Goal: Task Accomplishment & Management: Manage account settings

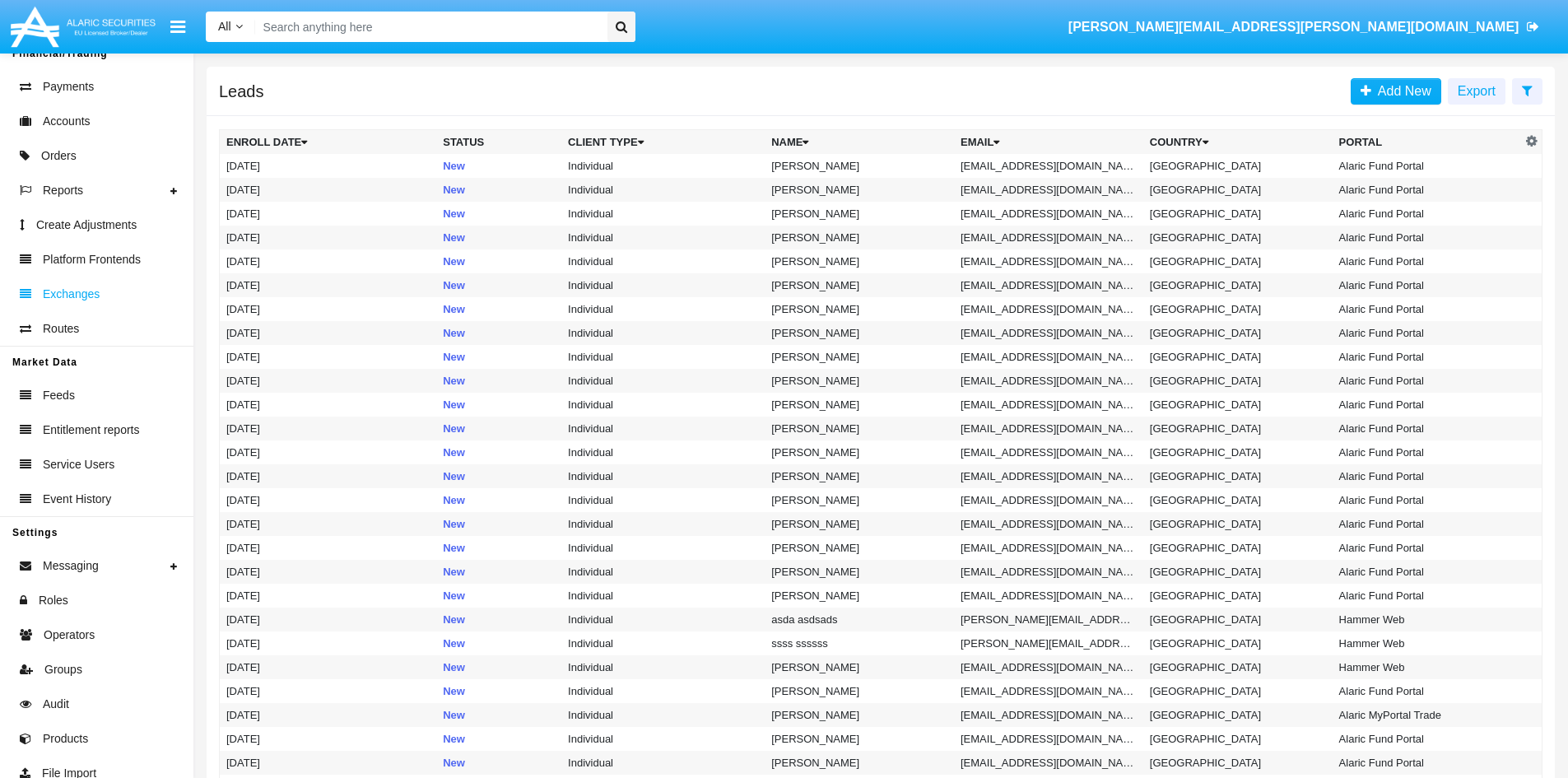
scroll to position [303, 0]
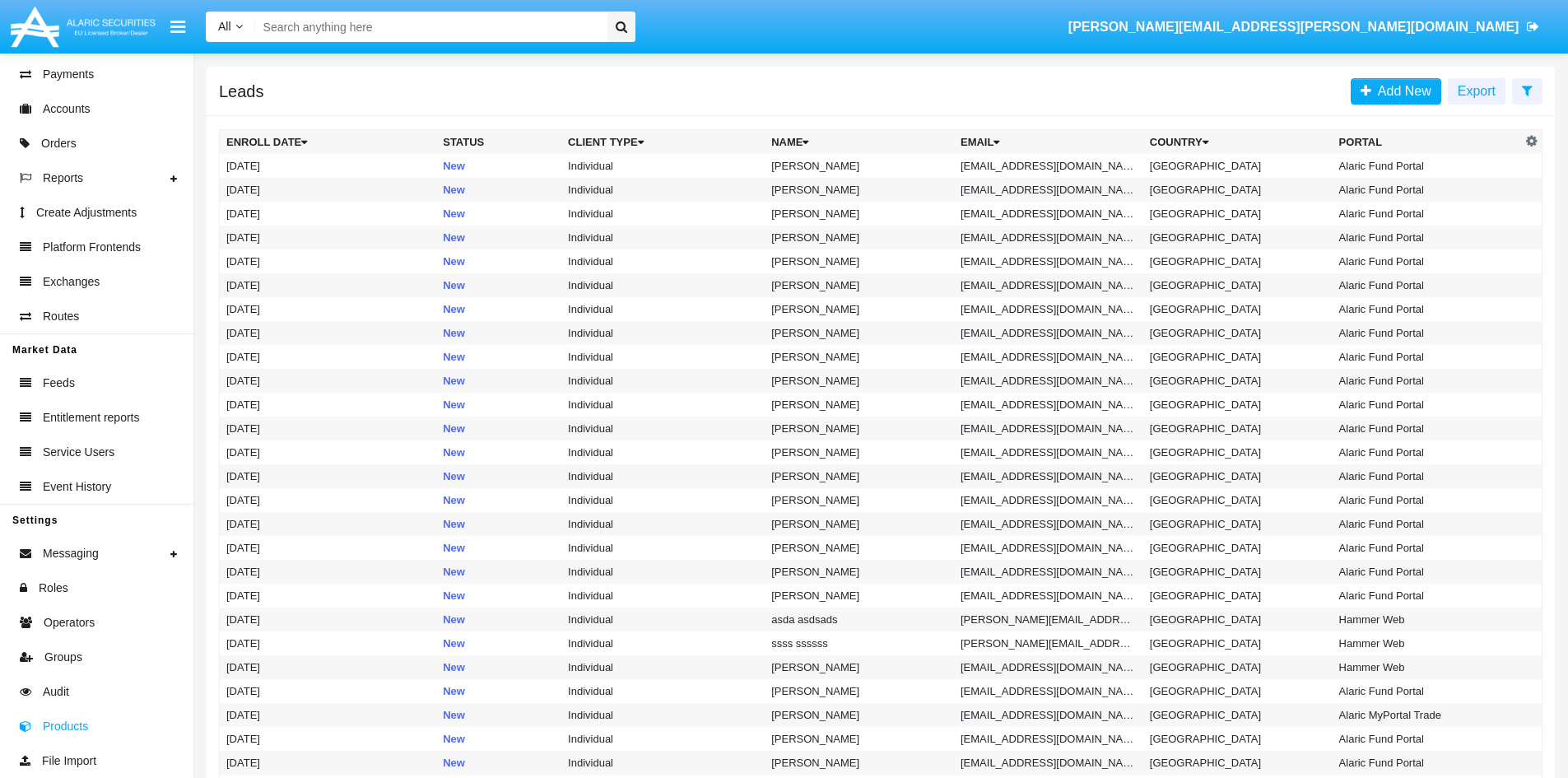
click at [92, 731] on link "Products" at bounding box center [97, 725] width 193 height 34
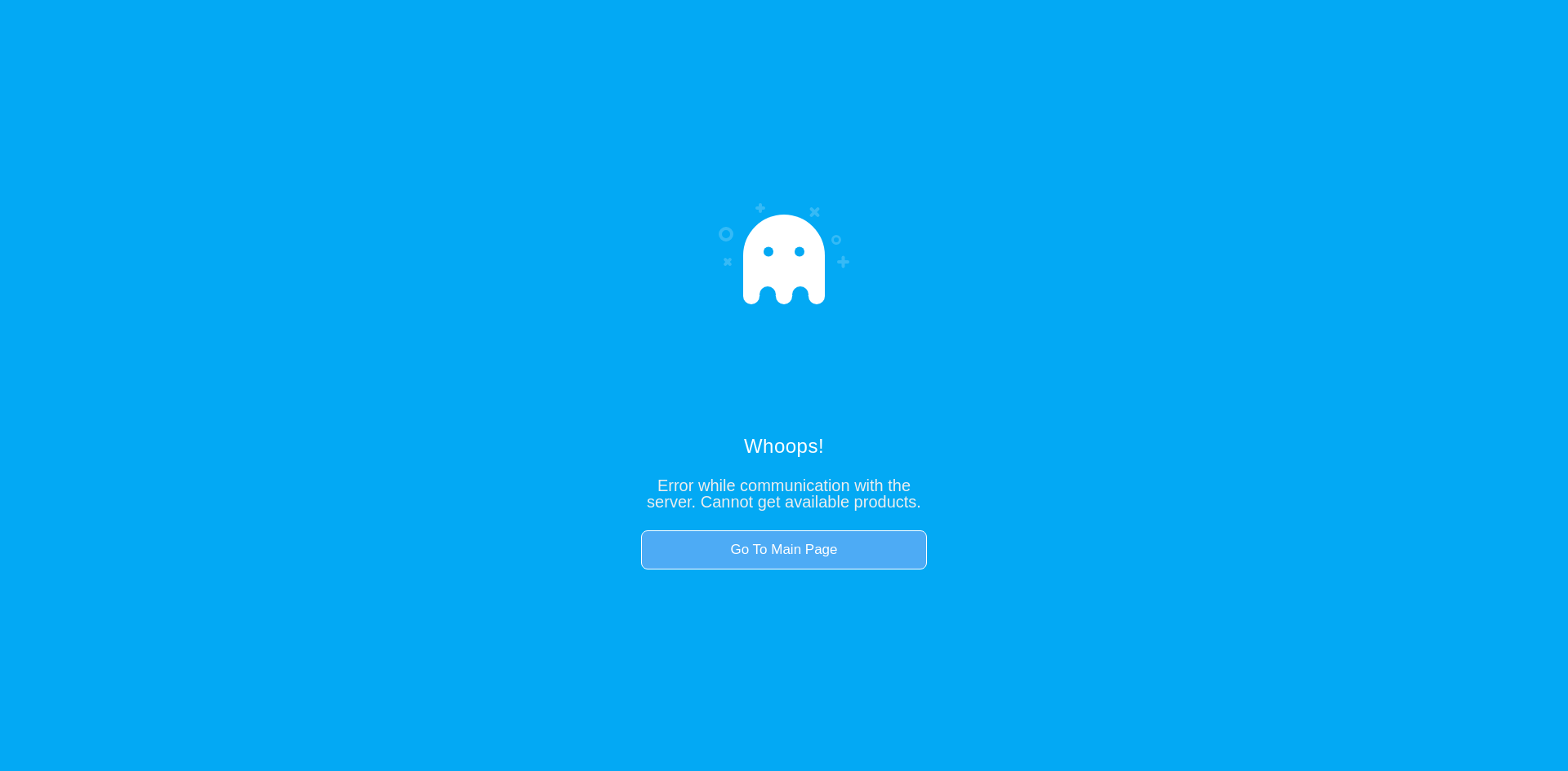
click at [795, 535] on link "Go To Main Page" at bounding box center [783, 549] width 286 height 39
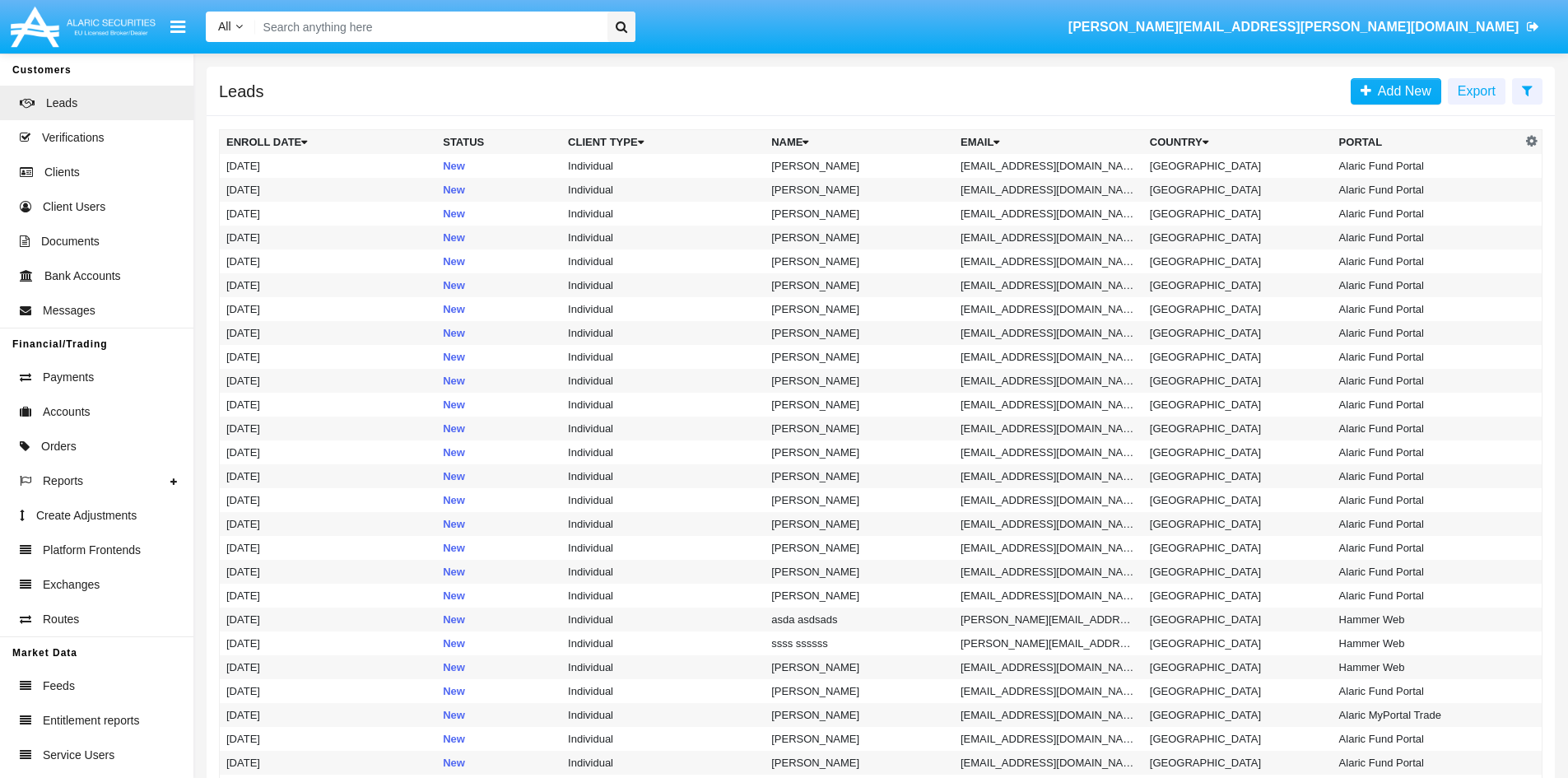
click at [792, 557] on td "[PERSON_NAME]" at bounding box center [860, 548] width 189 height 23
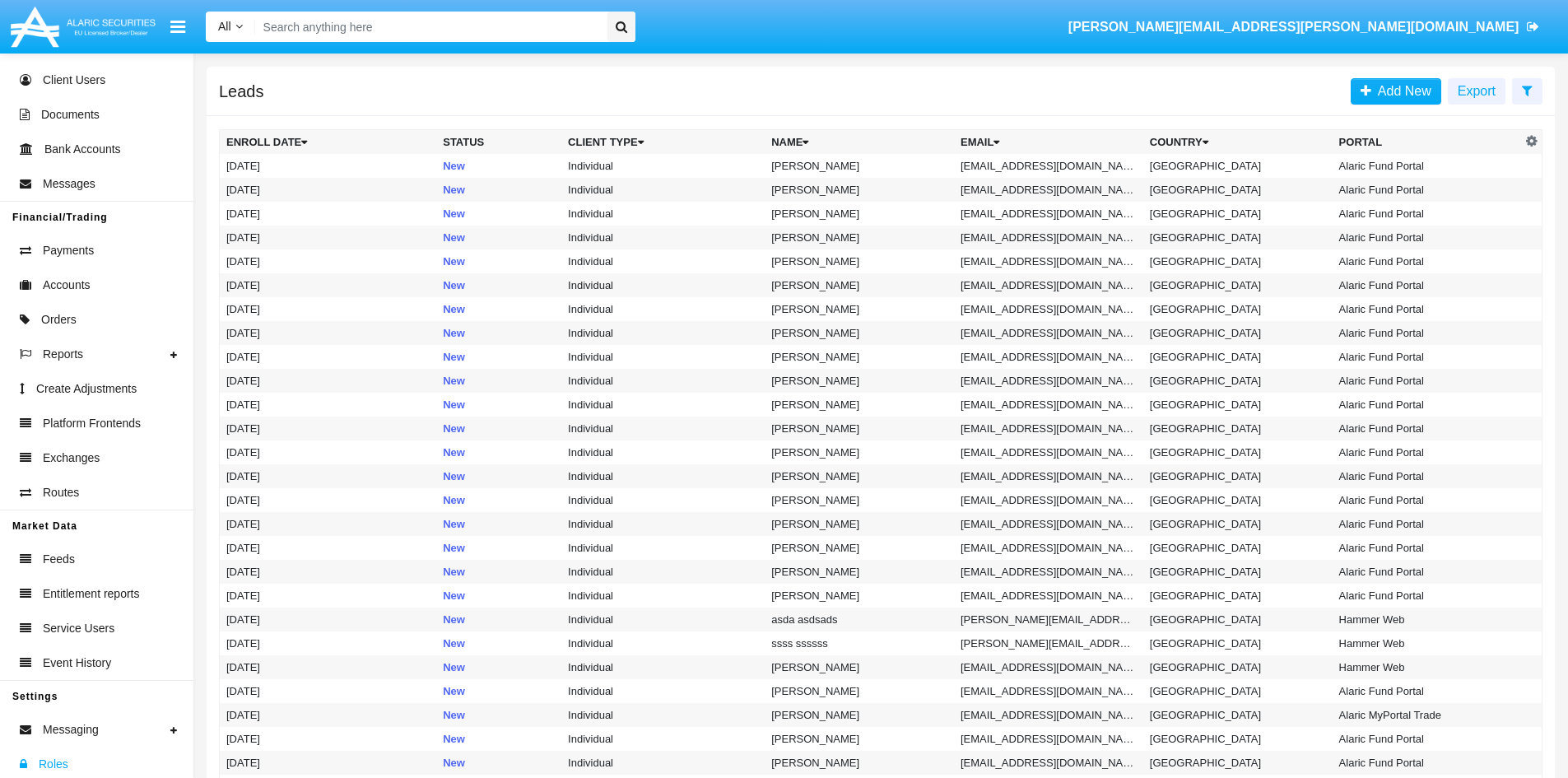
scroll to position [303, 0]
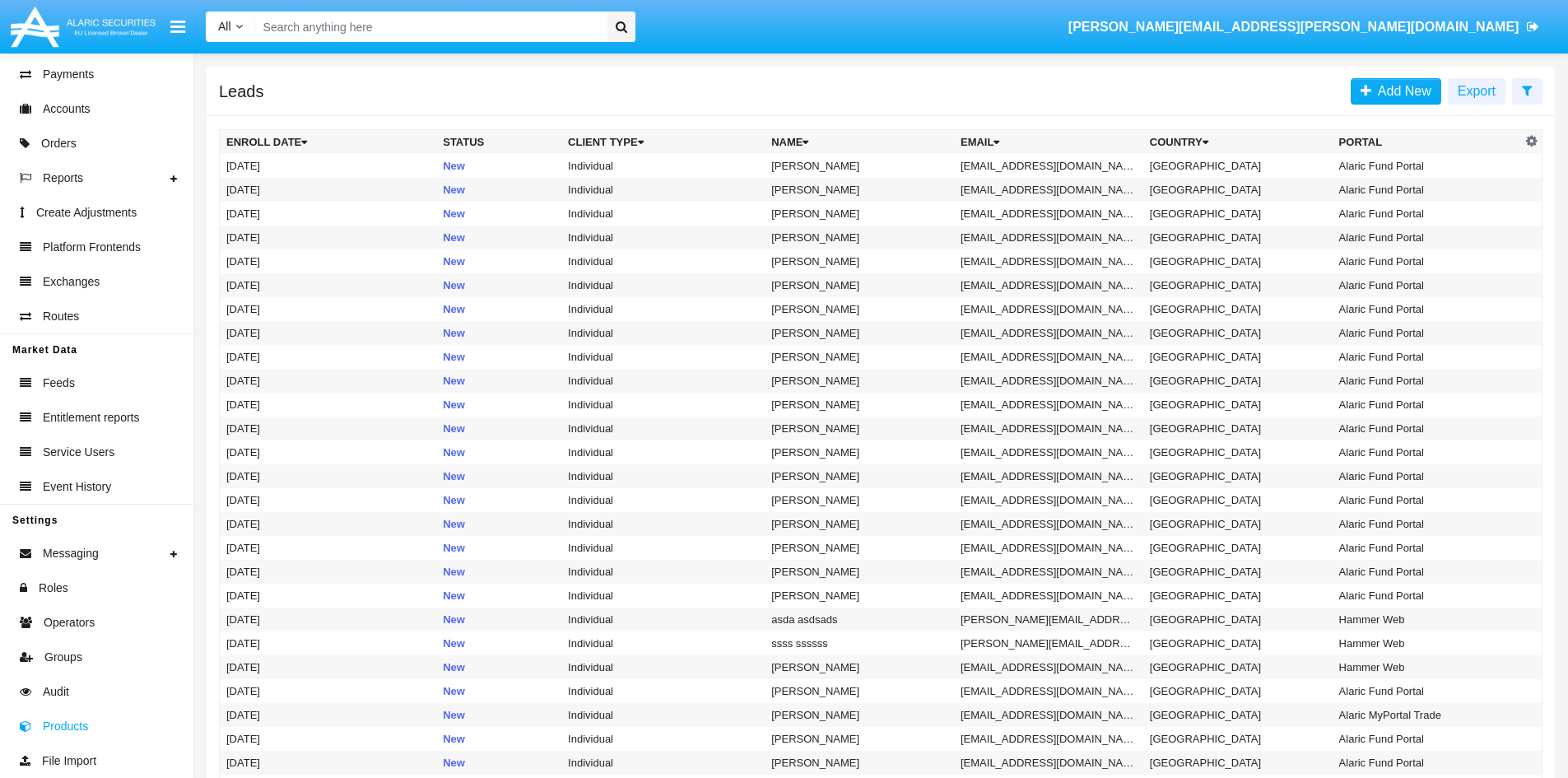
click at [50, 734] on span "Products" at bounding box center [65, 727] width 45 height 18
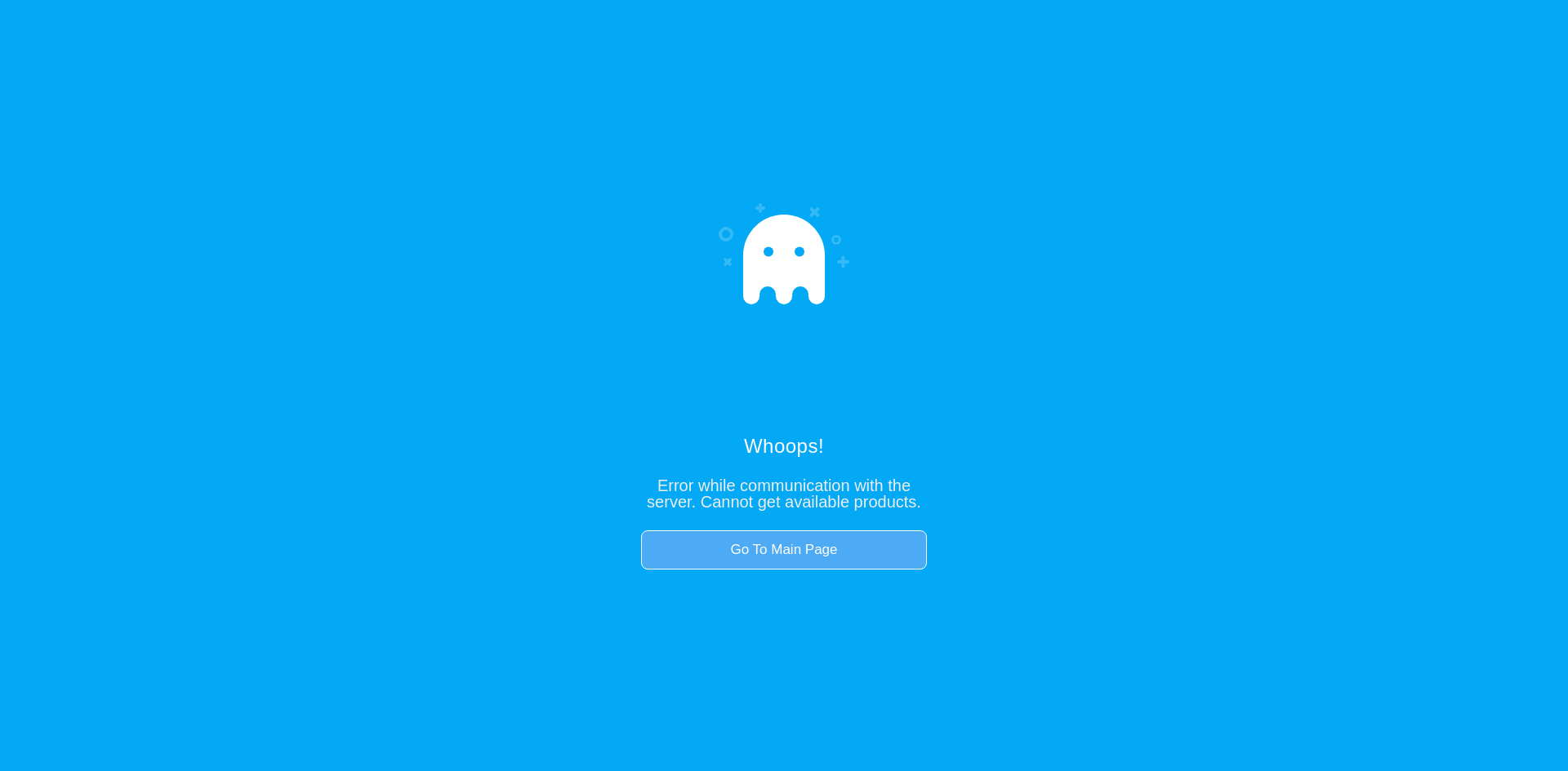
click at [789, 550] on link "Go To Main Page" at bounding box center [783, 549] width 286 height 39
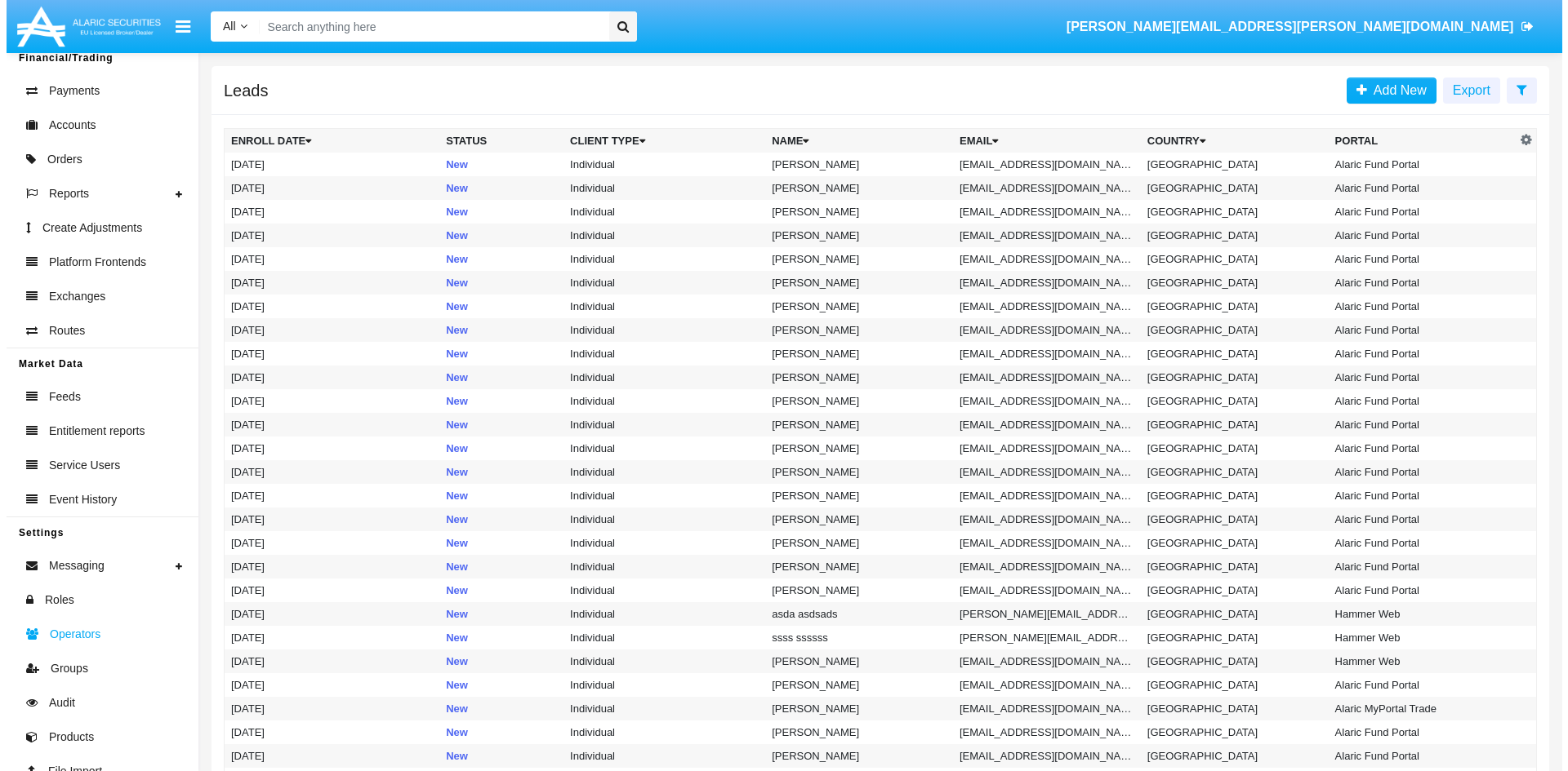
scroll to position [300, 0]
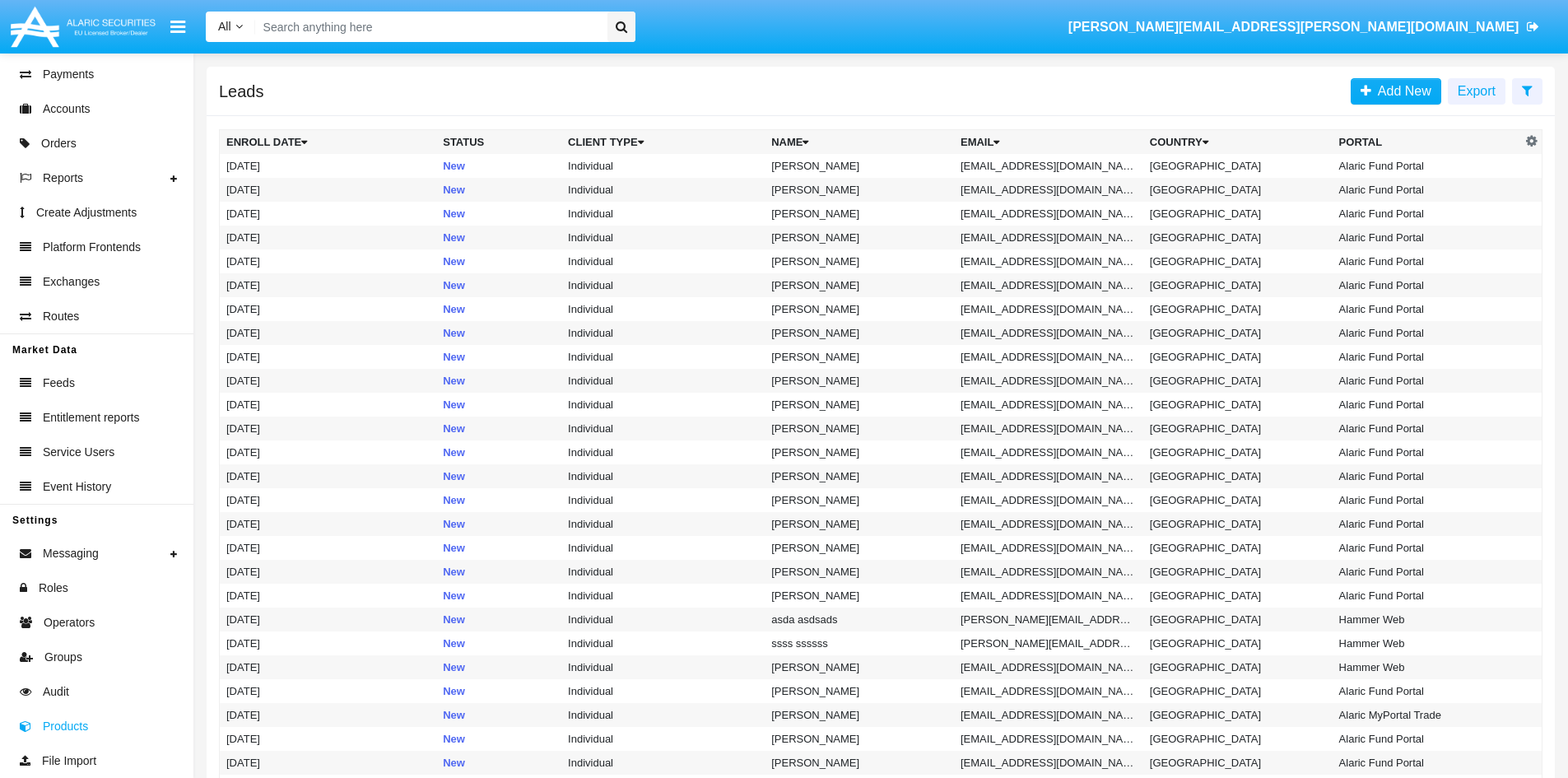
click at [71, 723] on span "Products" at bounding box center [65, 727] width 45 height 18
click at [62, 723] on span "Products" at bounding box center [65, 727] width 45 height 18
click at [69, 729] on span "Products" at bounding box center [65, 727] width 45 height 18
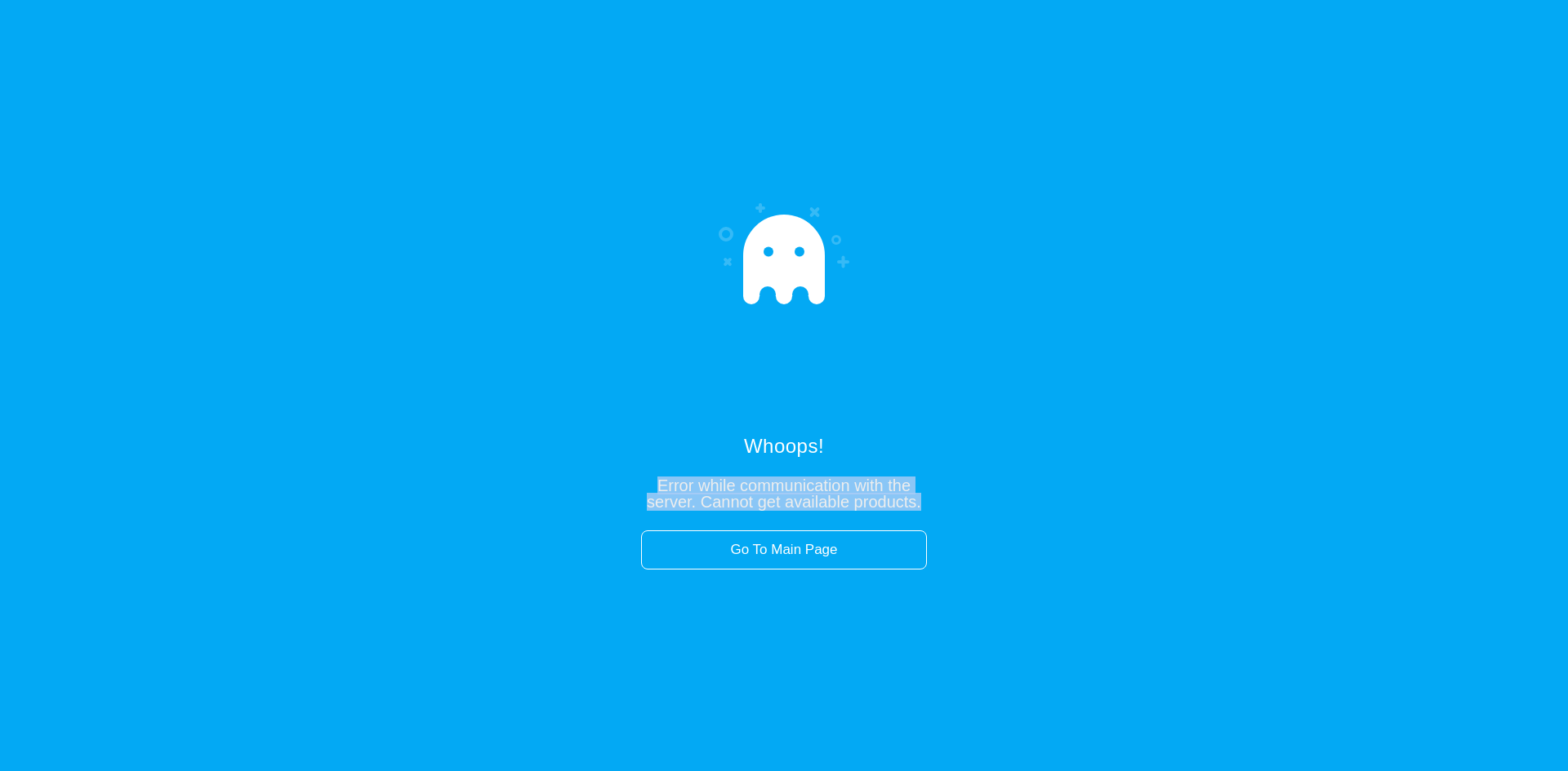
drag, startPoint x: 916, startPoint y: 505, endPoint x: 649, endPoint y: 477, distance: 268.5
click at [649, 477] on div "Whoops! Error while communication with the server. Cannot get available product…" at bounding box center [784, 385] width 1568 height 771
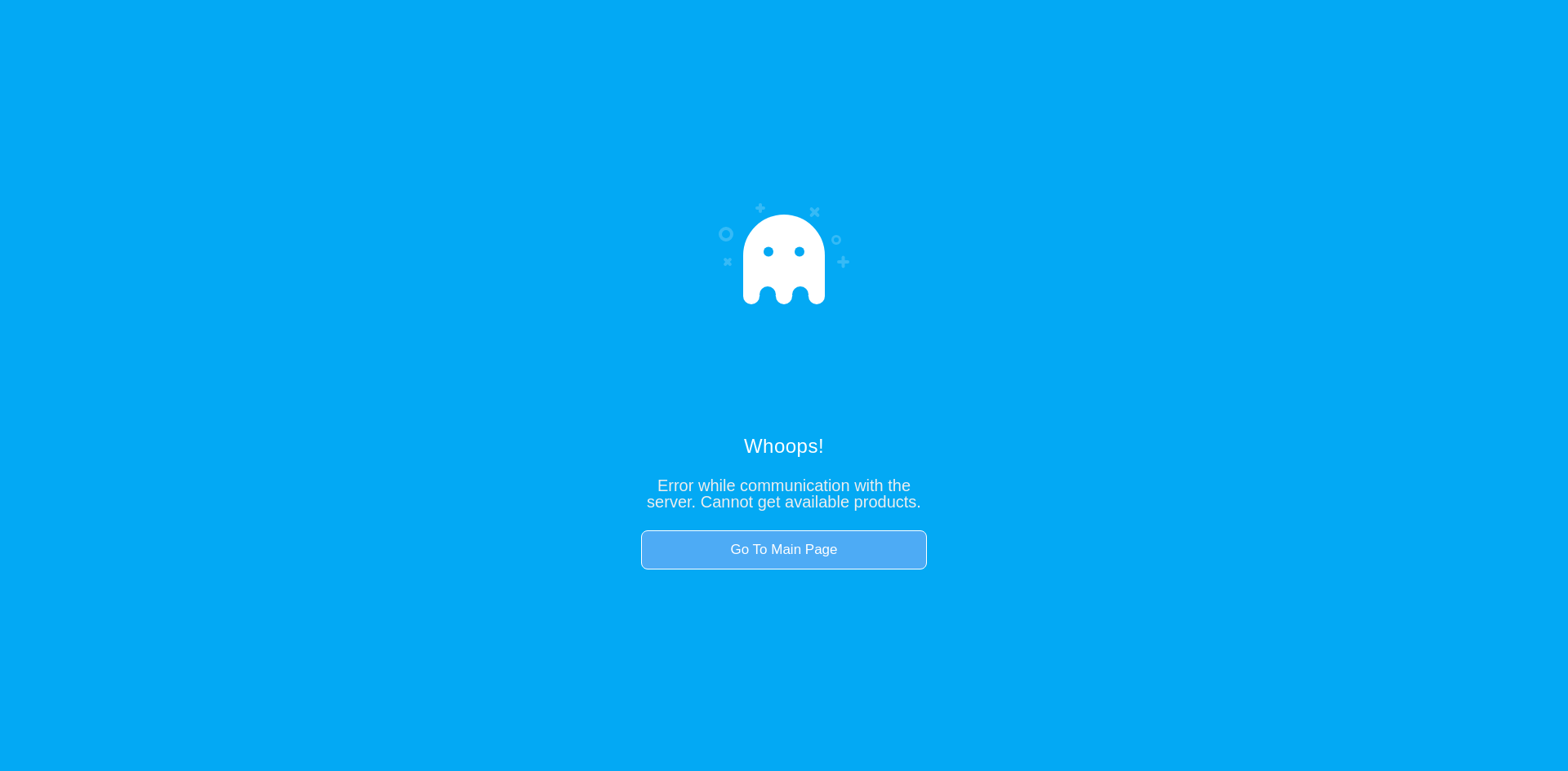
click at [837, 548] on link "Go To Main Page" at bounding box center [783, 549] width 286 height 39
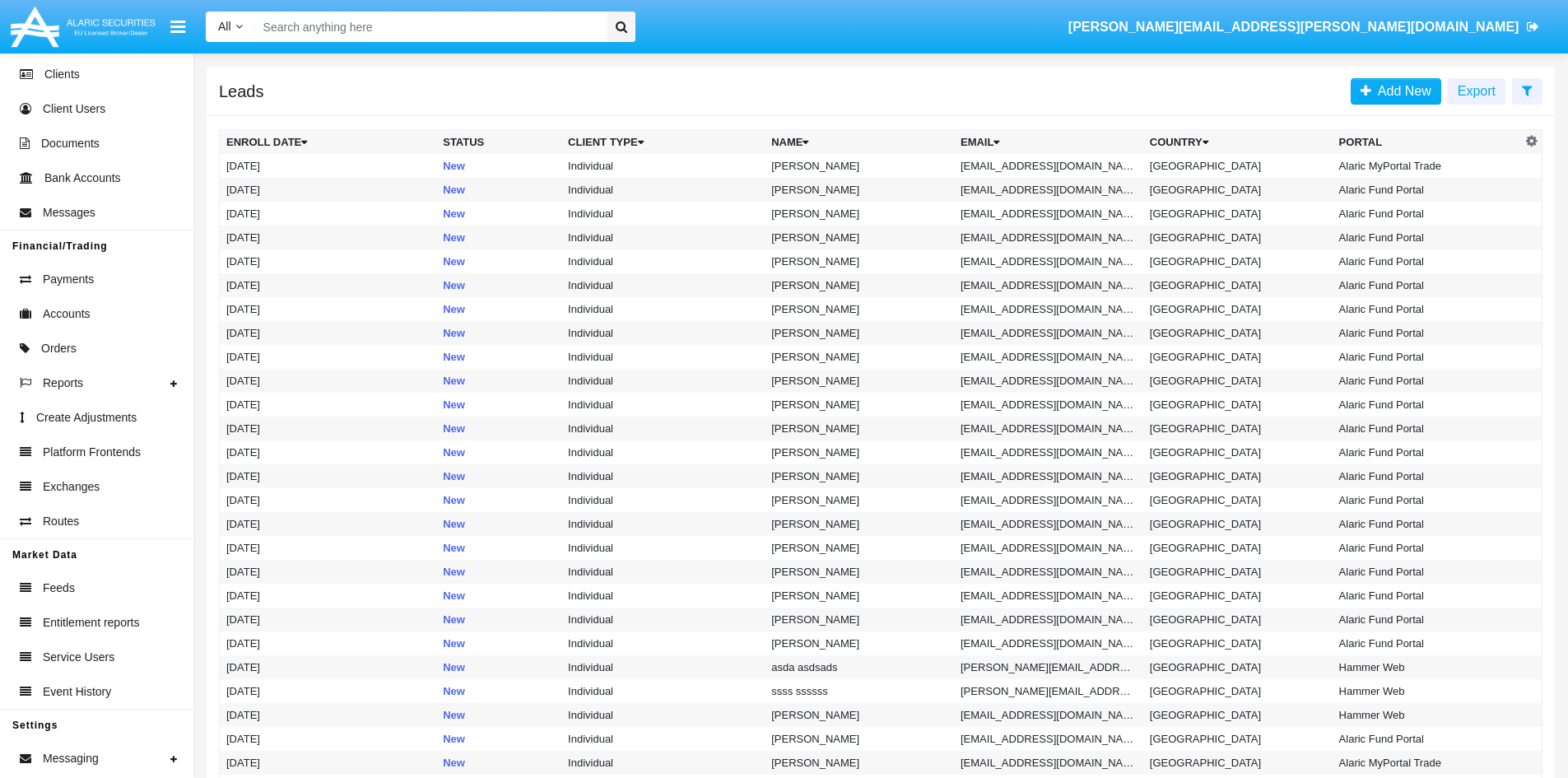
scroll to position [303, 0]
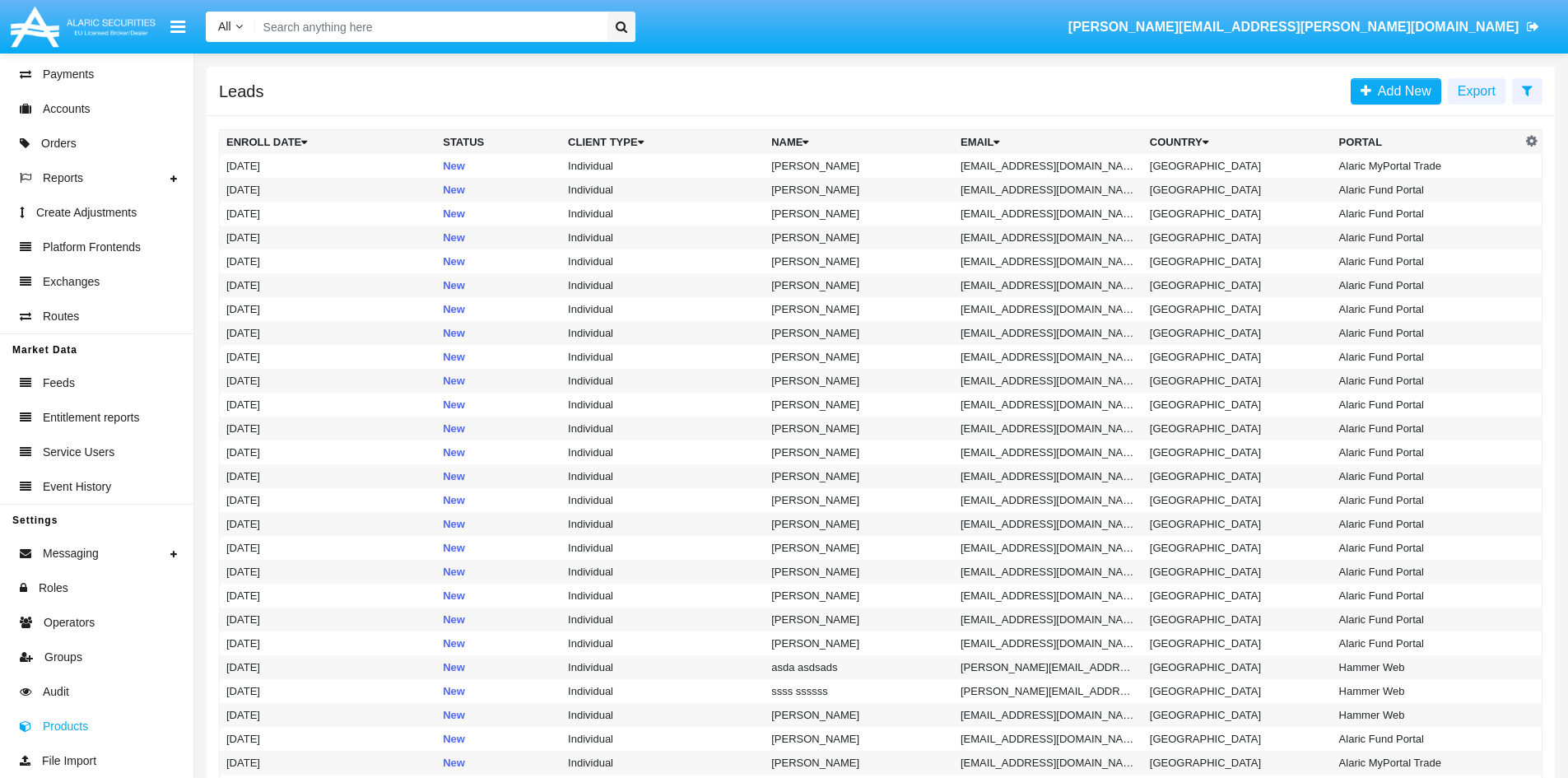
click at [75, 733] on span "Products" at bounding box center [65, 727] width 45 height 18
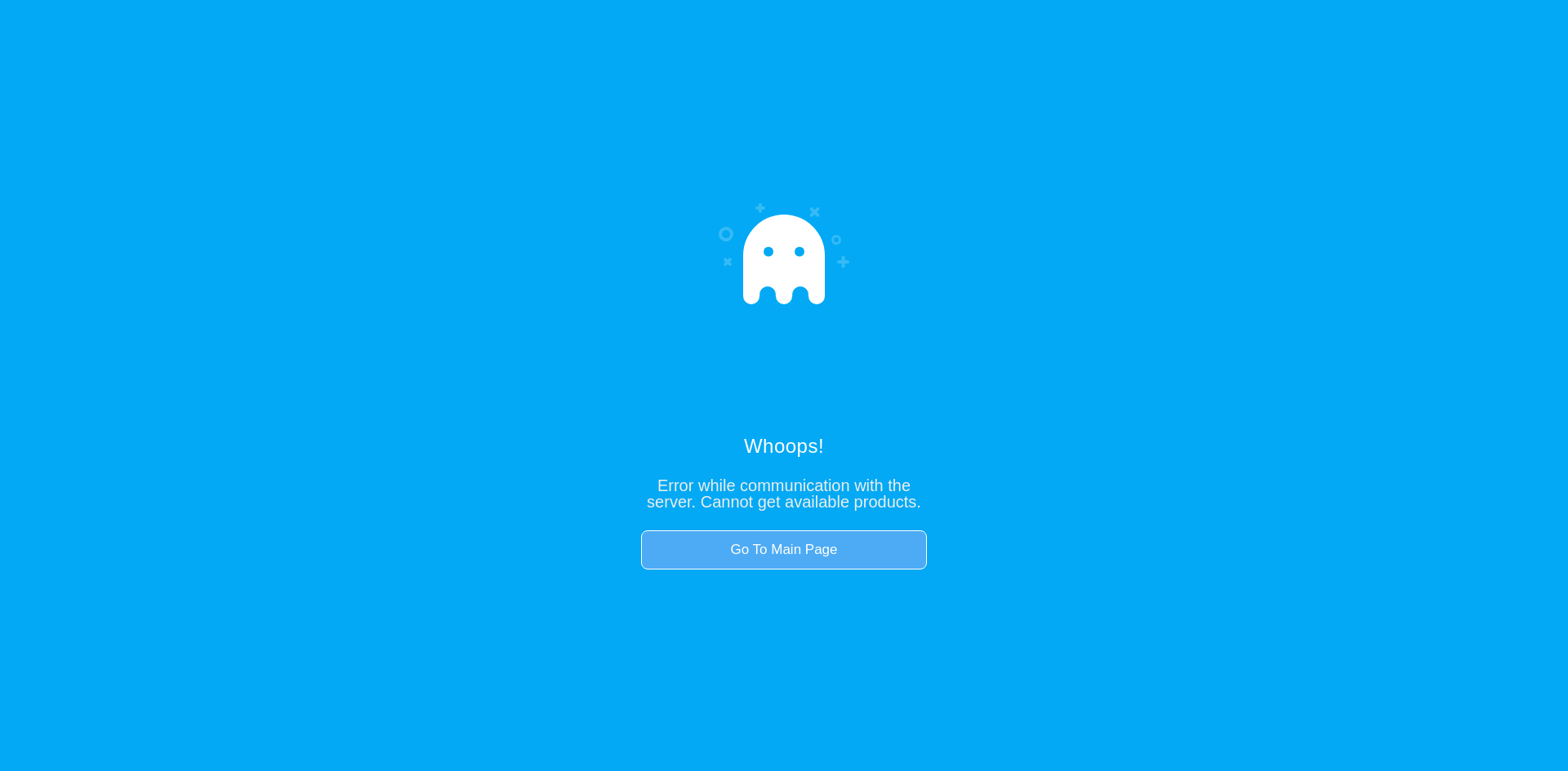
click at [770, 560] on link "Go To Main Page" at bounding box center [783, 549] width 286 height 39
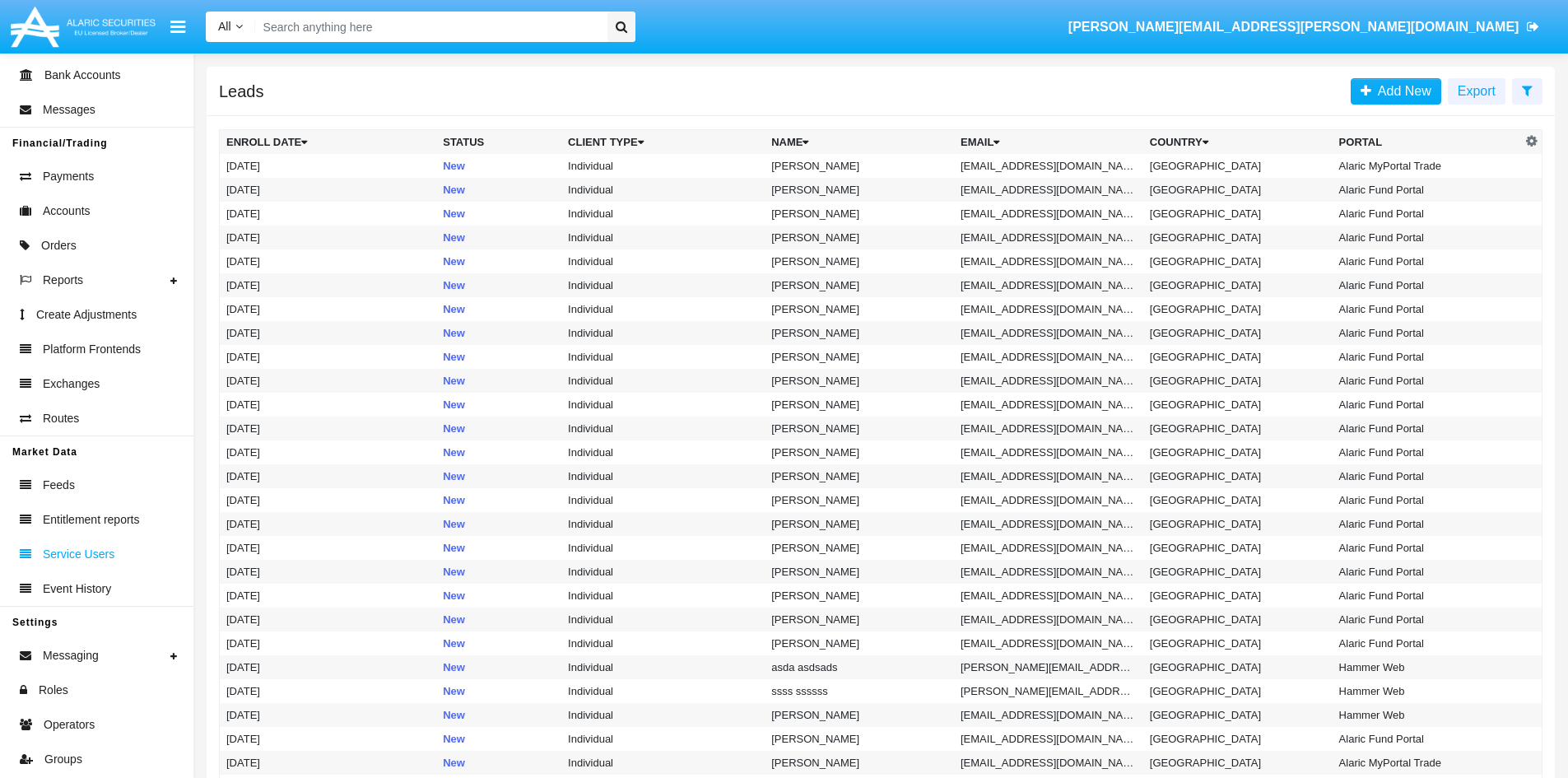
scroll to position [303, 0]
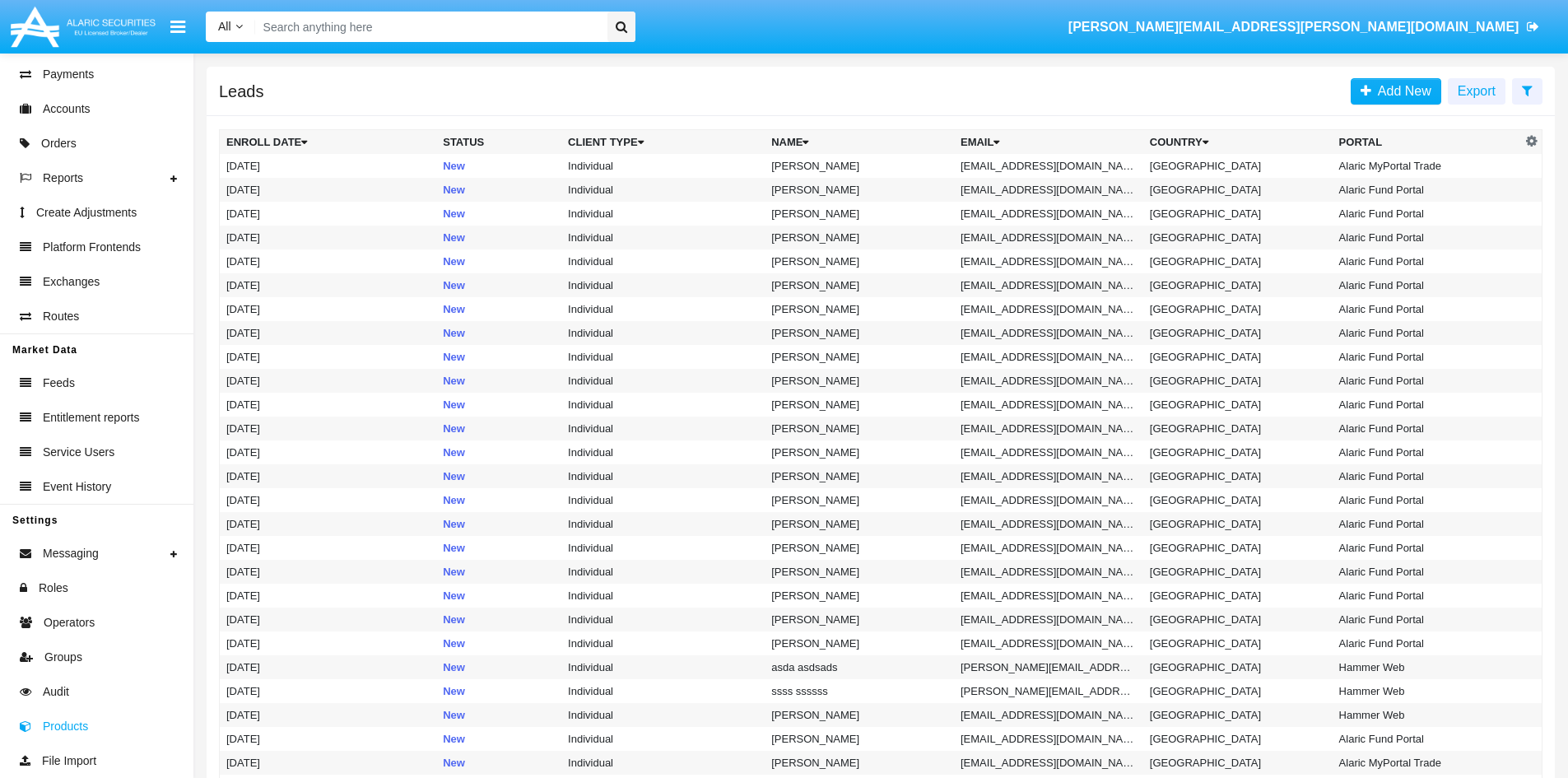
click at [74, 723] on span "Products" at bounding box center [65, 727] width 45 height 18
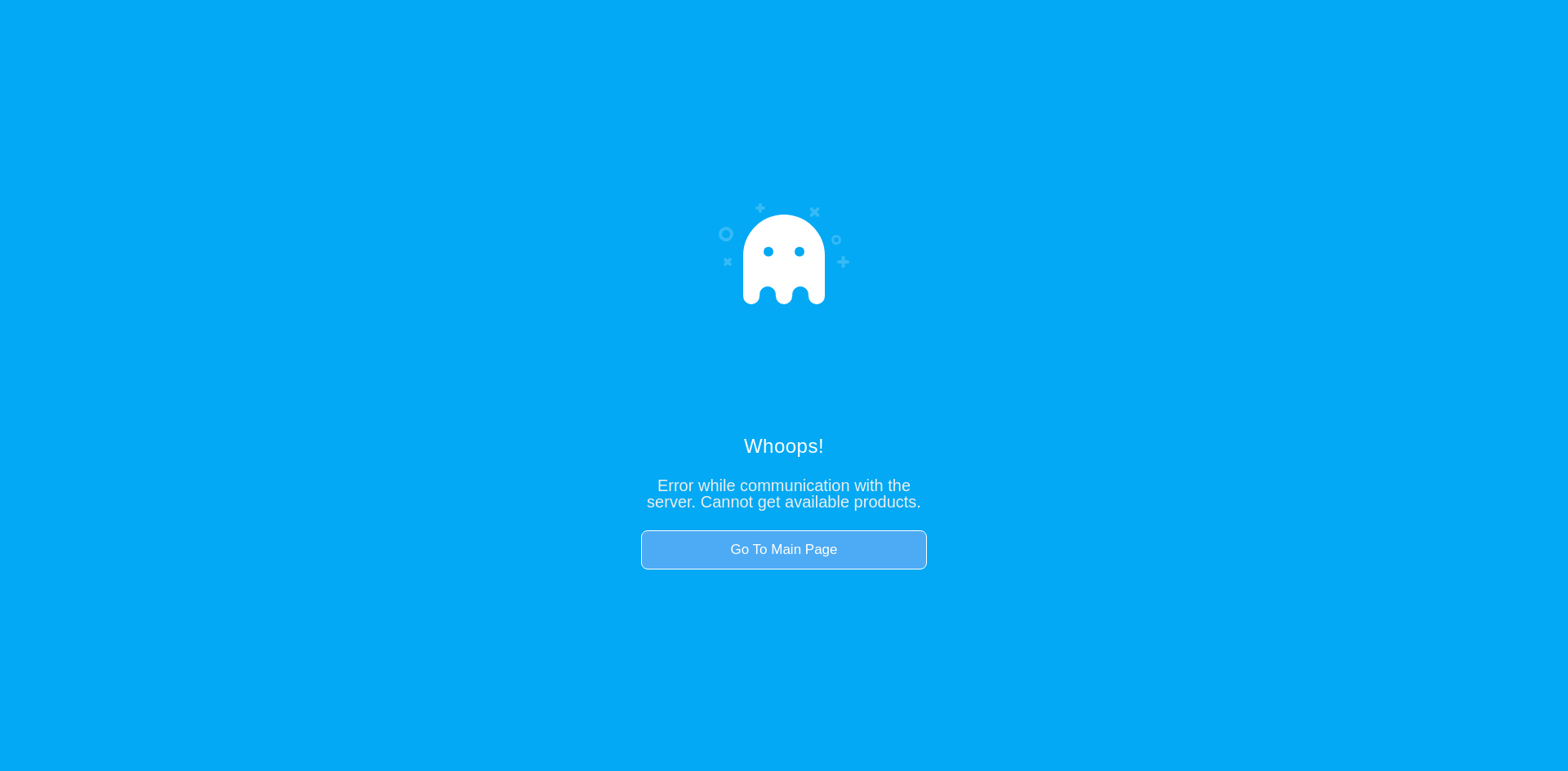
click at [794, 541] on link "Go To Main Page" at bounding box center [783, 549] width 286 height 39
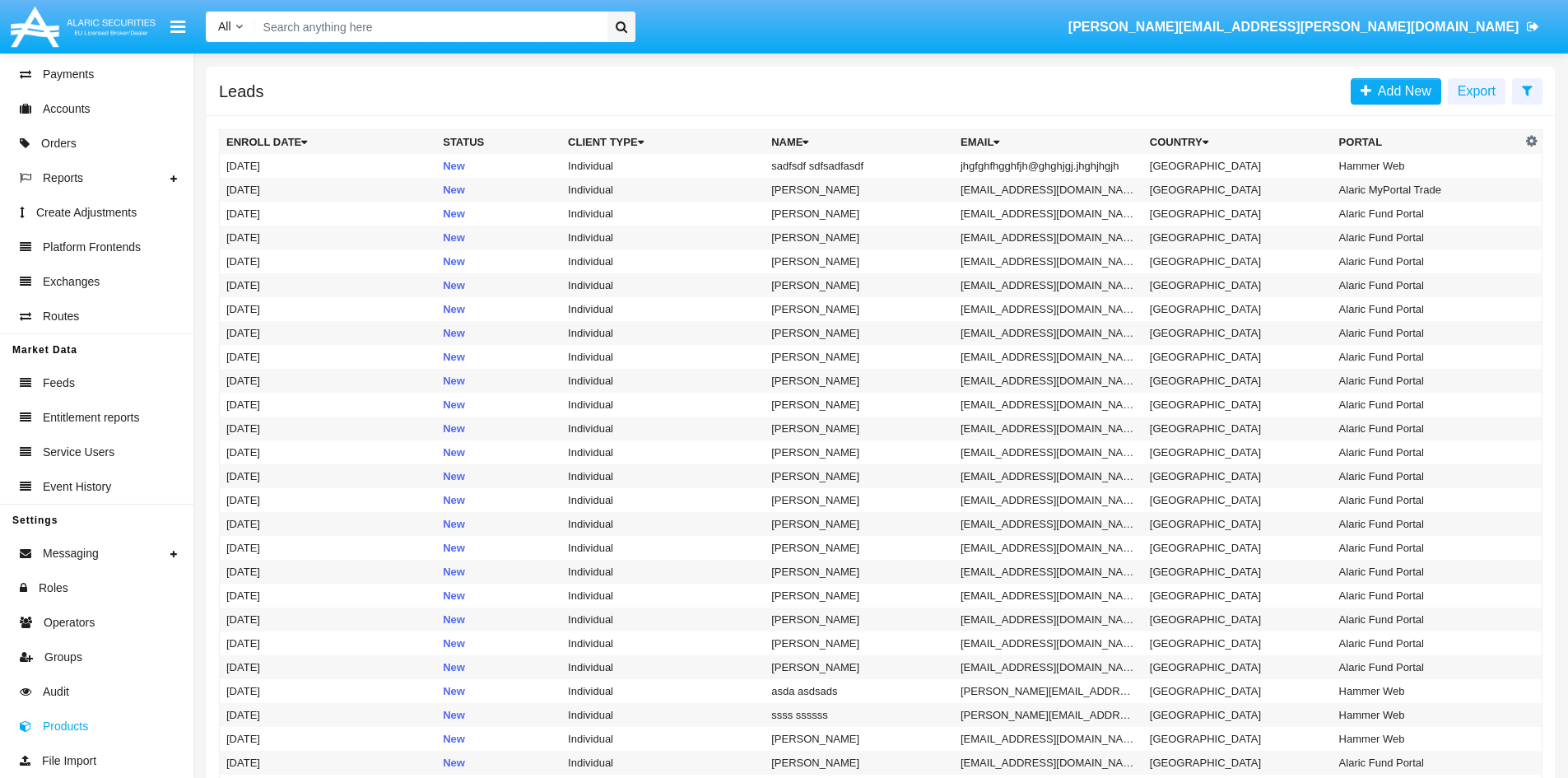
click at [71, 721] on span "Products" at bounding box center [65, 727] width 45 height 18
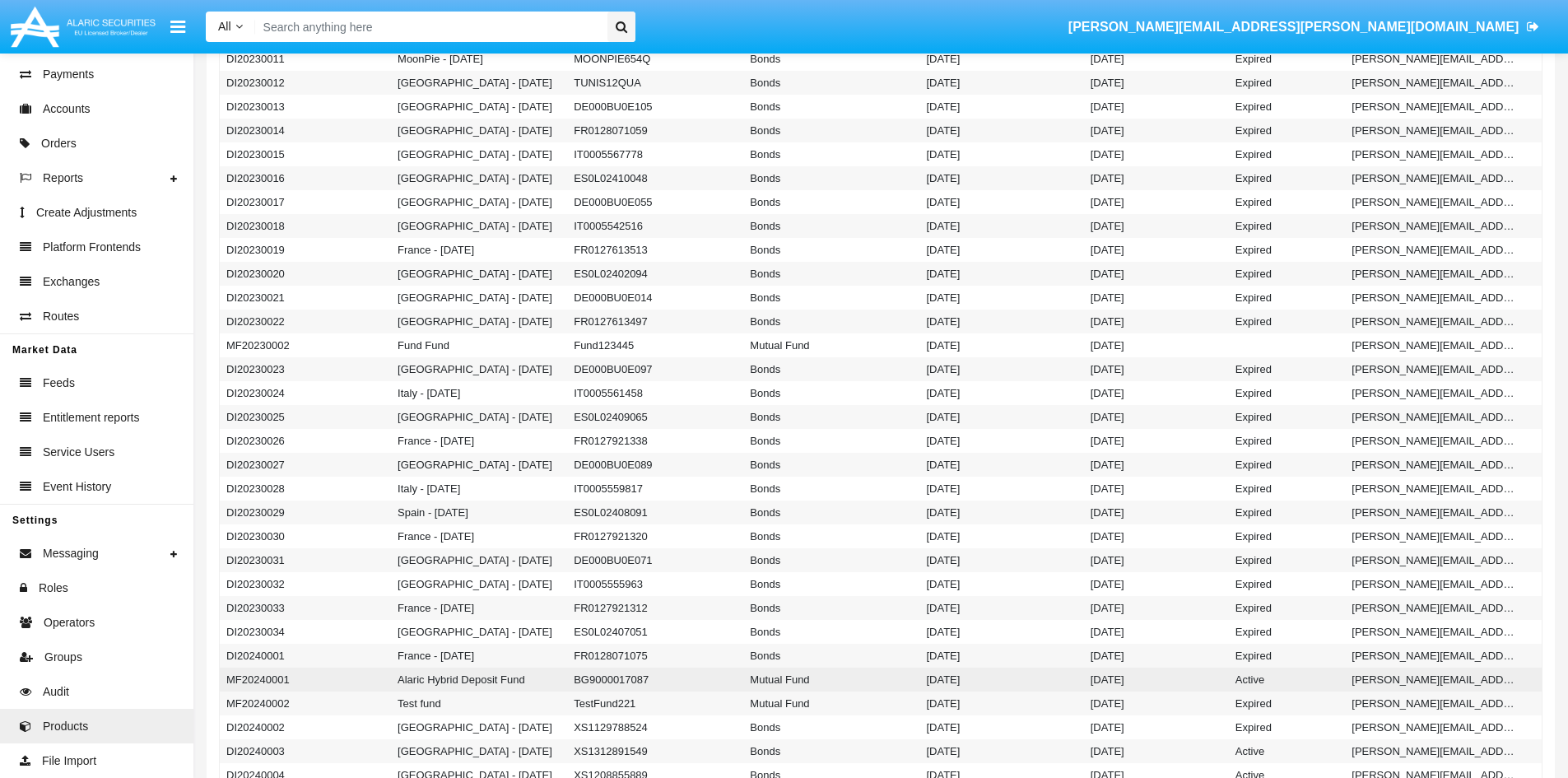
click at [741, 680] on td "BG9000017087" at bounding box center [655, 679] width 177 height 23
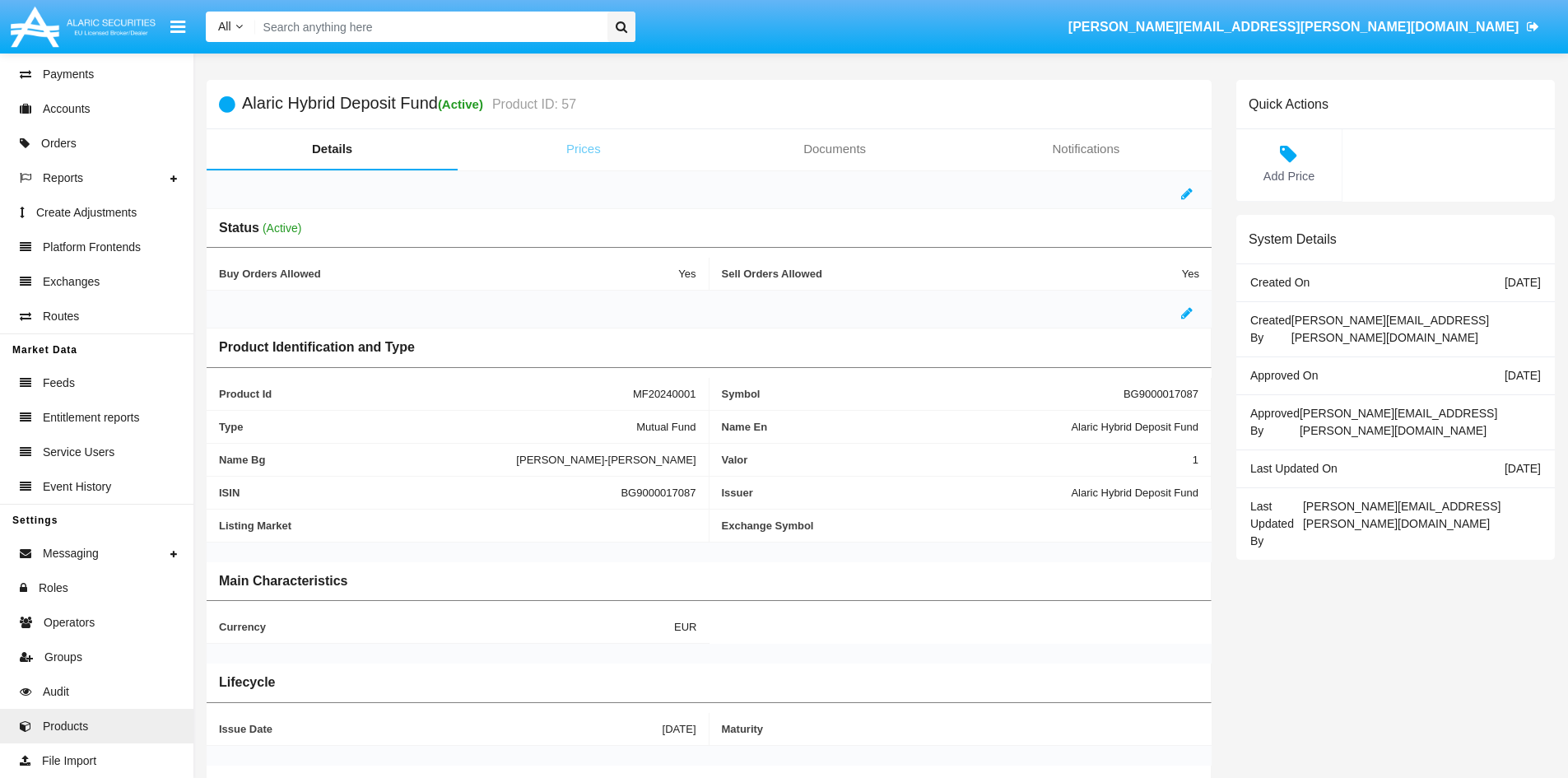
click at [575, 158] on link "Prices" at bounding box center [583, 148] width 251 height 39
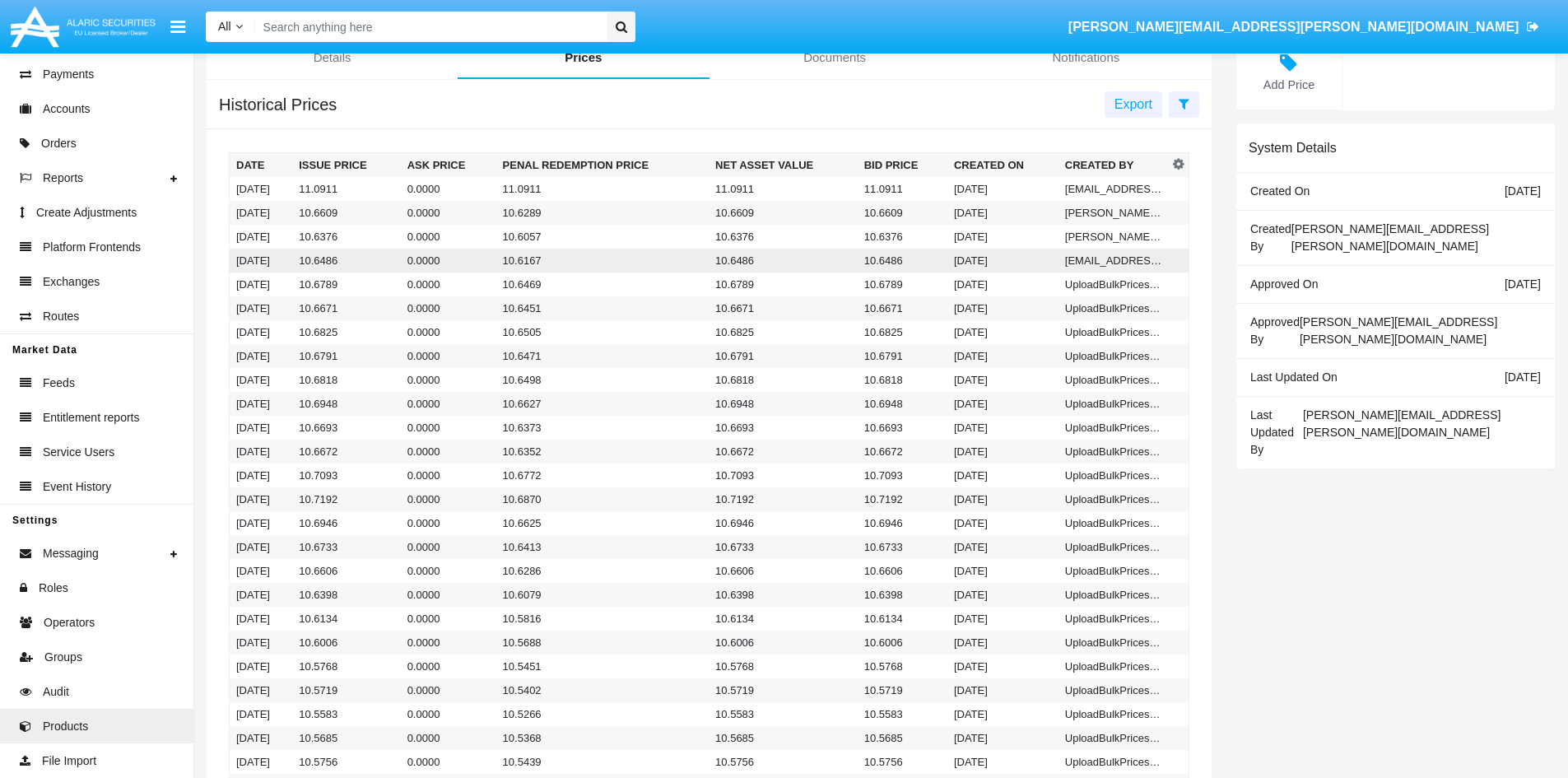
scroll to position [82, 0]
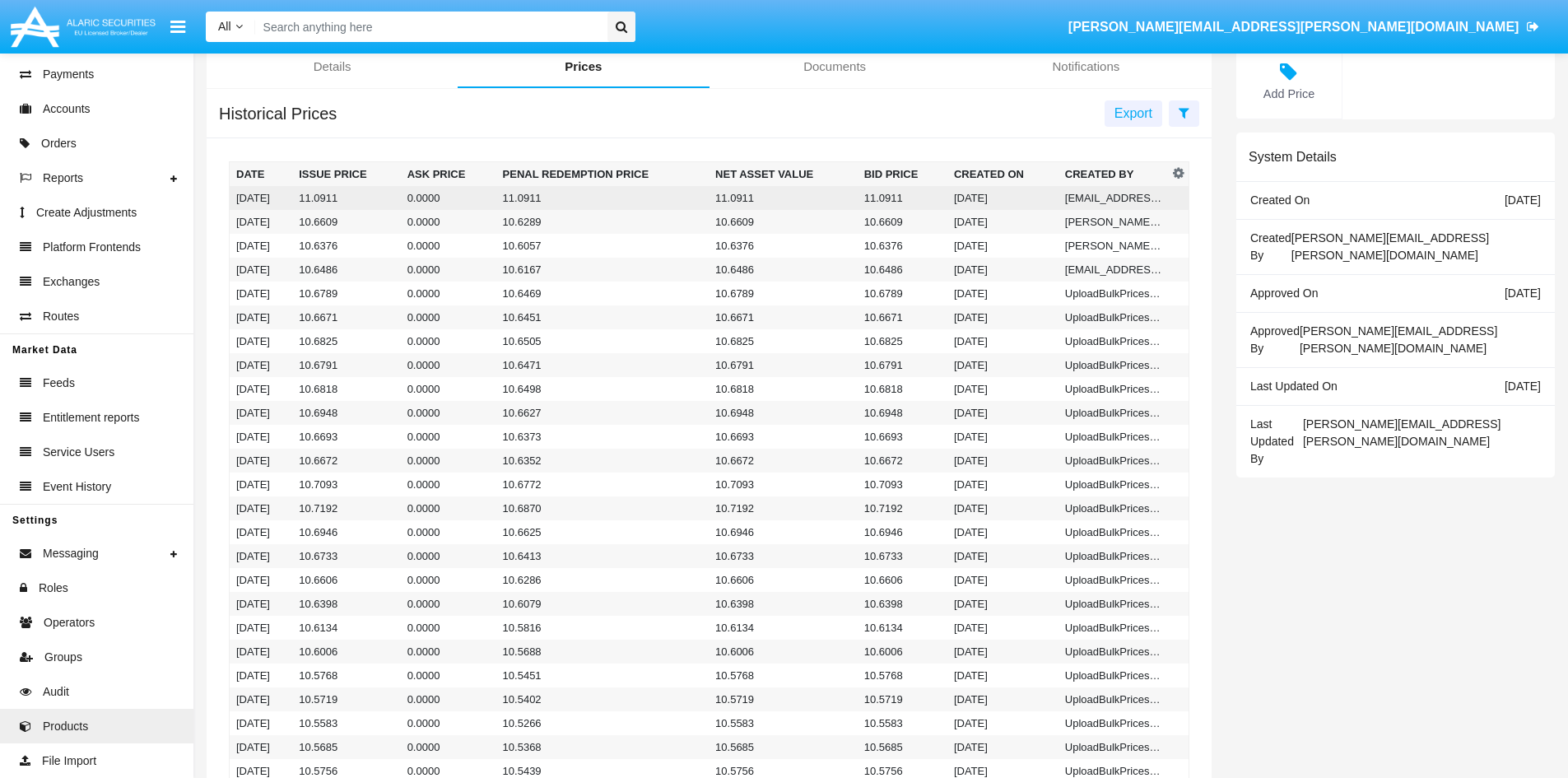
drag, startPoint x: 287, startPoint y: 198, endPoint x: 233, endPoint y: 192, distance: 54.3
click at [233, 192] on td "01/20/25" at bounding box center [261, 198] width 63 height 23
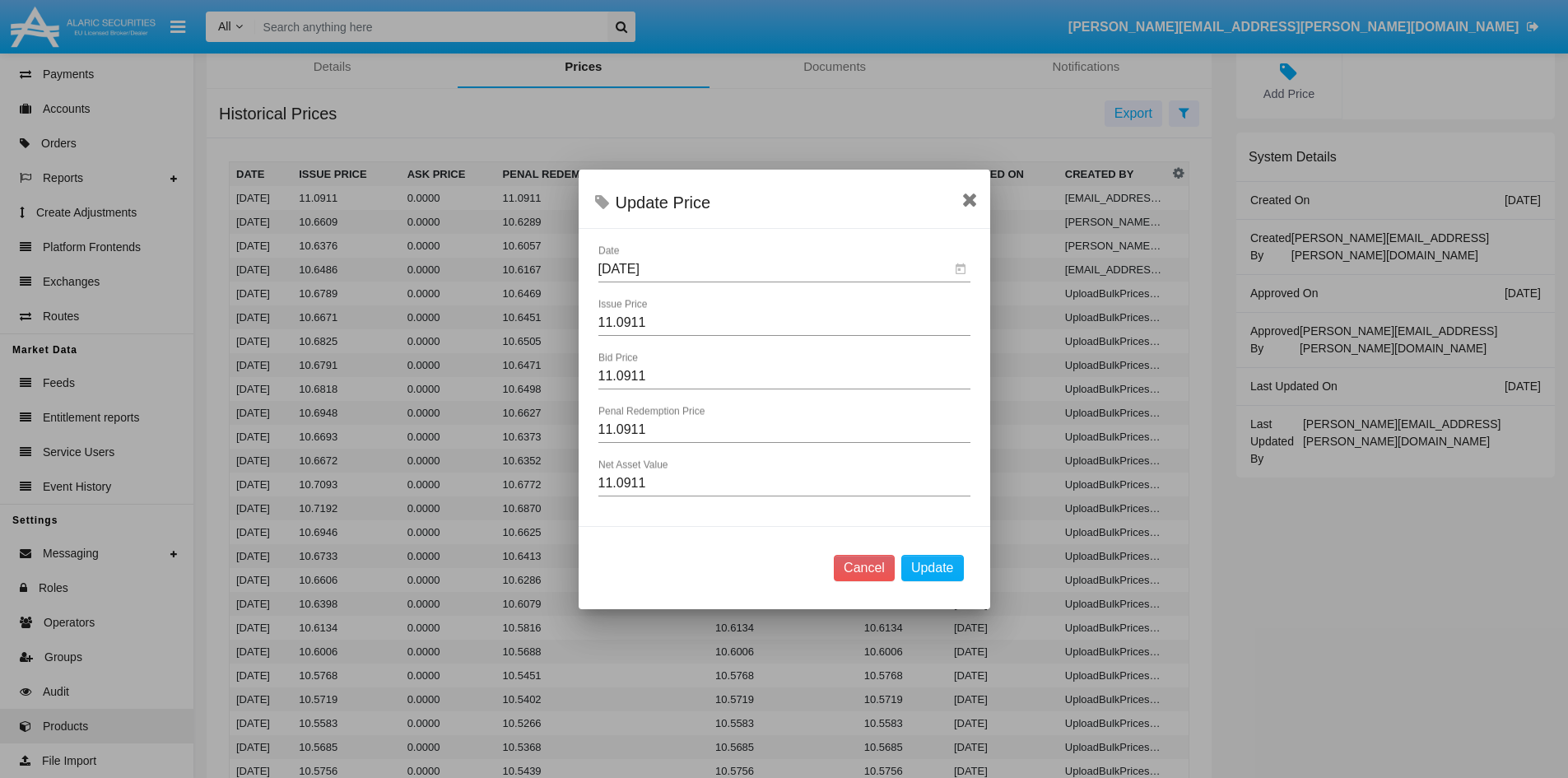
drag, startPoint x: 669, startPoint y: 271, endPoint x: 596, endPoint y: 257, distance: 74.3
click at [596, 257] on div "01/20/25 Date 11.0911 Issue Price 11.0911 Bid Price 11.0911 Penal Redemption Pr…" at bounding box center [784, 379] width 412 height 267
drag, startPoint x: 651, startPoint y: 329, endPoint x: 591, endPoint y: 328, distance: 60.0
click at [591, 328] on div "01/20/25 Date 11.0911 Issue Price 11.0911 Bid Price 11.0911 Penal Redemption Pr…" at bounding box center [784, 379] width 412 height 267
click at [965, 204] on icon at bounding box center [970, 199] width 16 height 20
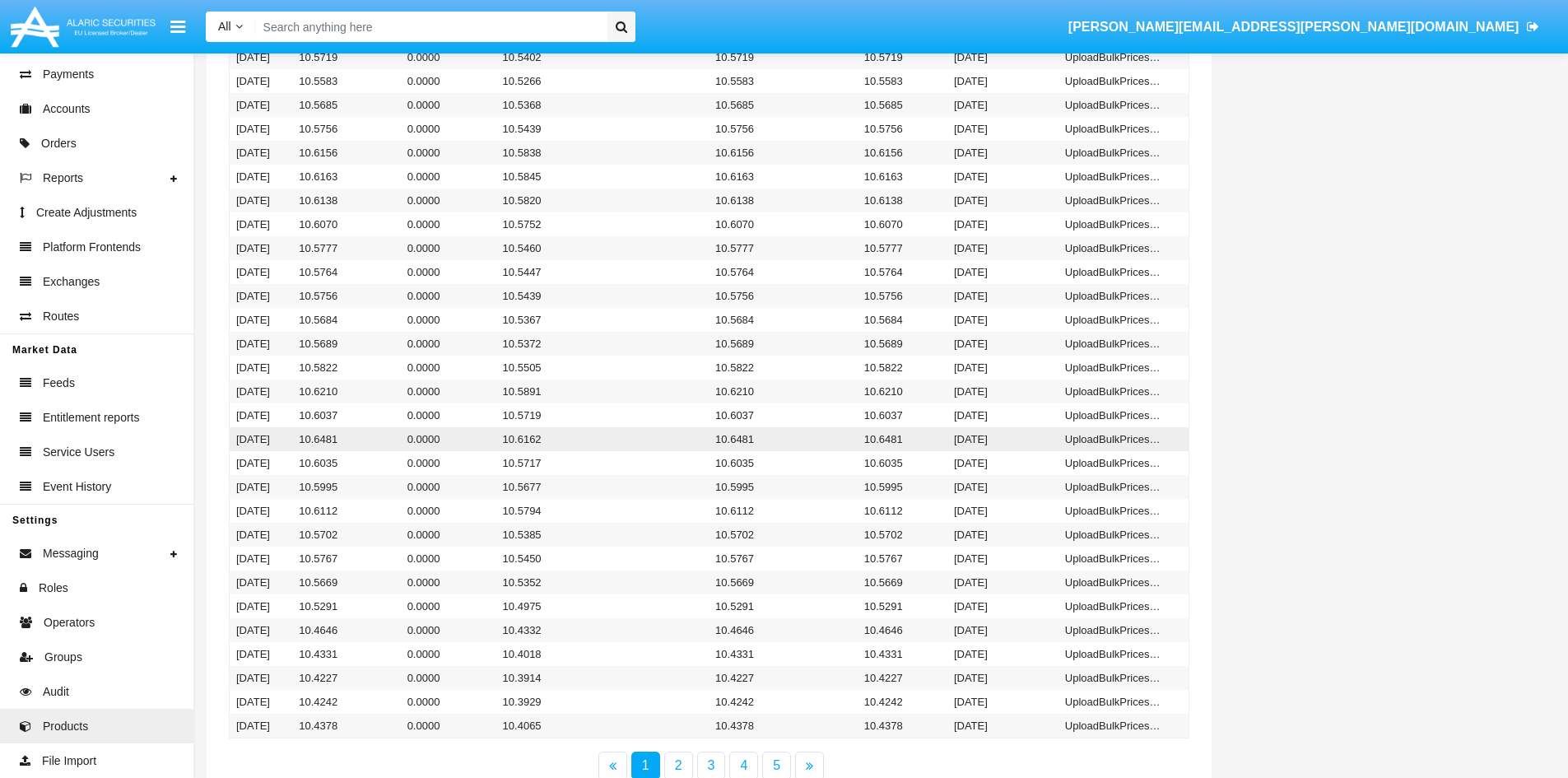
scroll to position [622, 0]
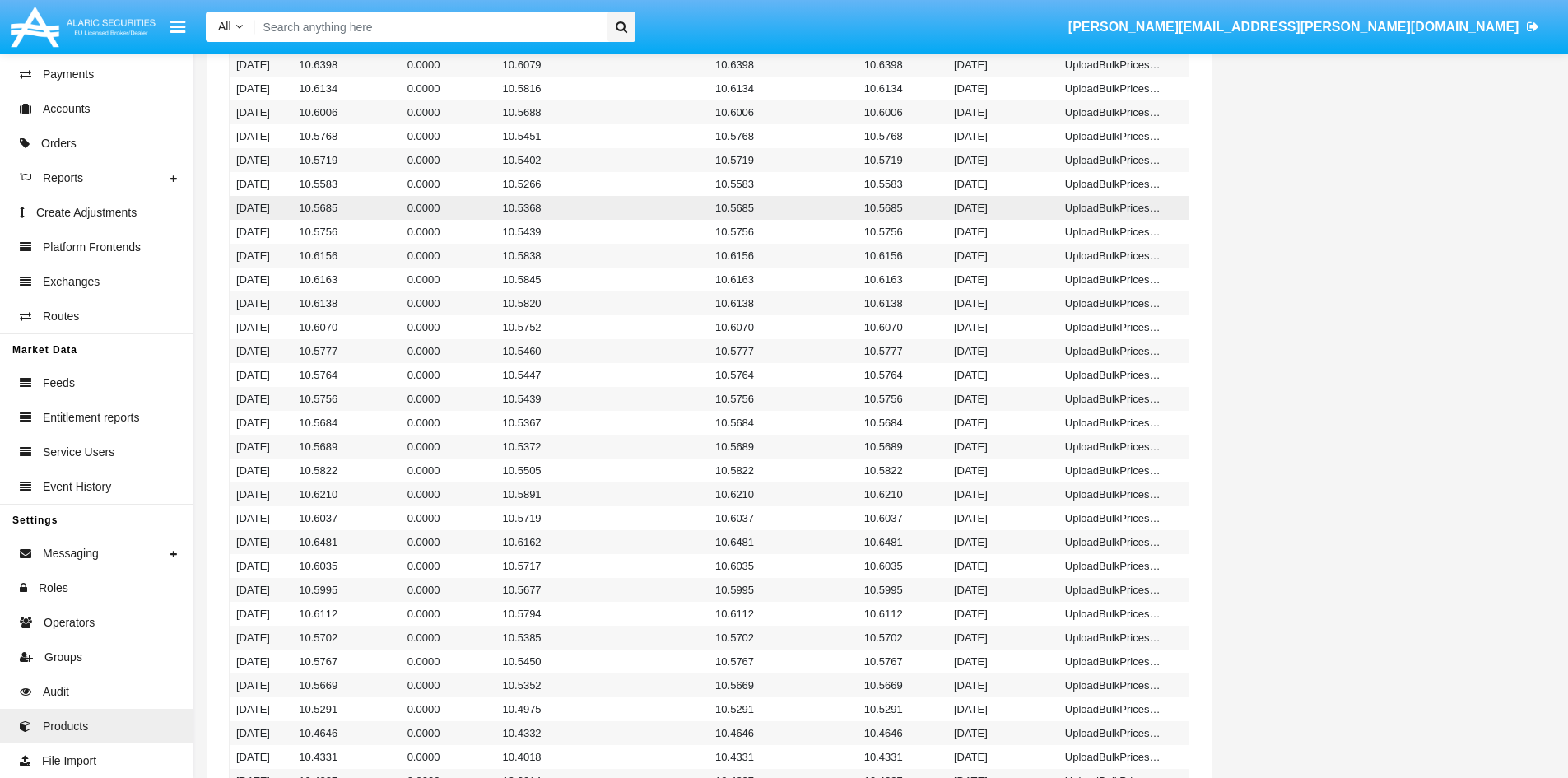
drag, startPoint x: 288, startPoint y: 208, endPoint x: 237, endPoint y: 209, distance: 51.0
click at [237, 209] on td "01/19/24" at bounding box center [261, 208] width 63 height 23
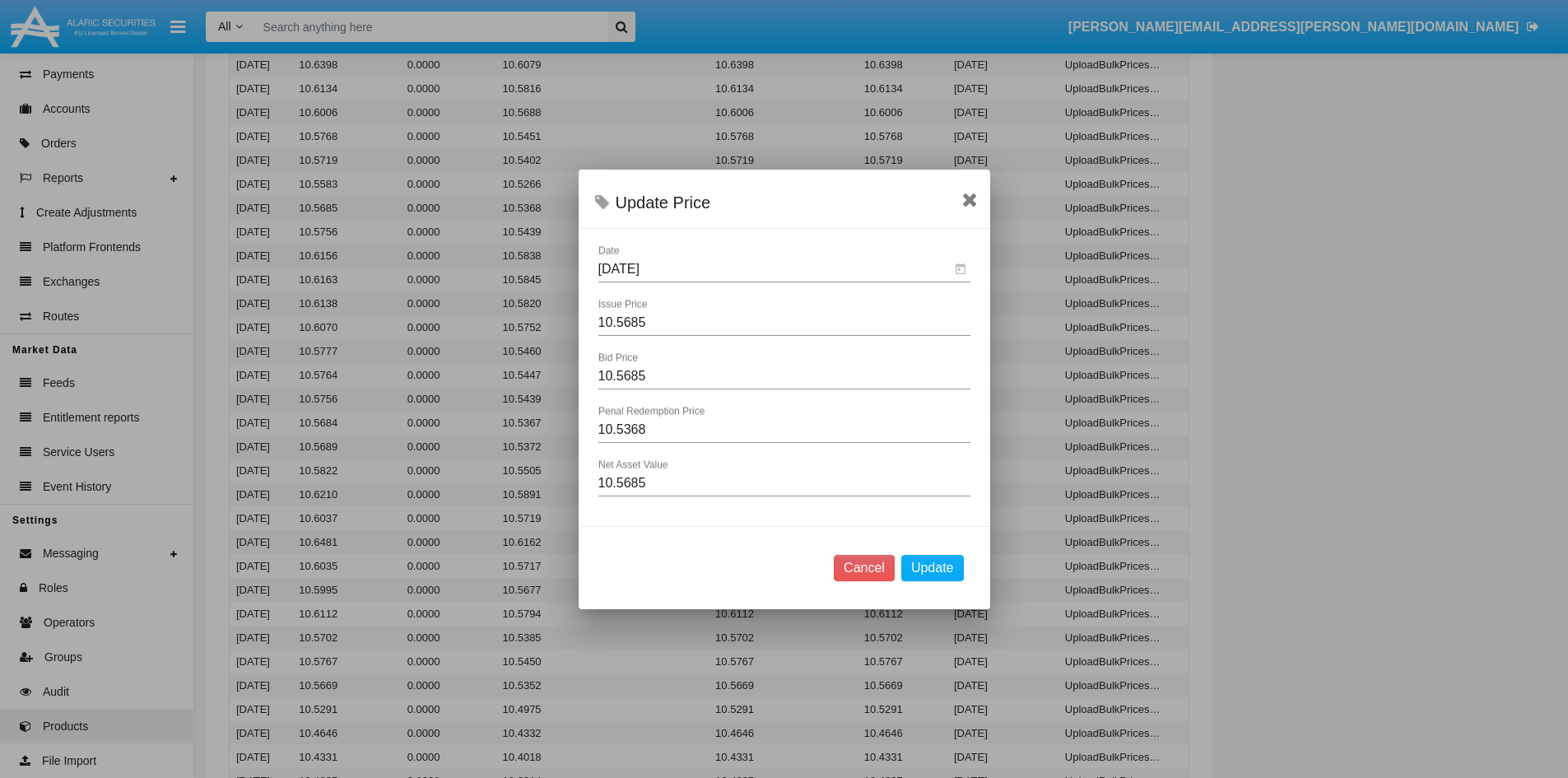
drag, startPoint x: 656, startPoint y: 268, endPoint x: 594, endPoint y: 272, distance: 62.1
click at [594, 272] on div "01/19/24 Date 10.5685 Issue Price 10.5685 Bid Price 10.5368 Penal Redemption Pr…" at bounding box center [784, 379] width 412 height 267
drag, startPoint x: 655, startPoint y: 324, endPoint x: 589, endPoint y: 329, distance: 66.2
click at [589, 329] on div "01/19/24 Date 10.5685 Issue Price 10.5685 Bid Price 10.5368 Penal Redemption Pr…" at bounding box center [784, 379] width 412 height 267
click at [965, 198] on icon at bounding box center [970, 199] width 16 height 20
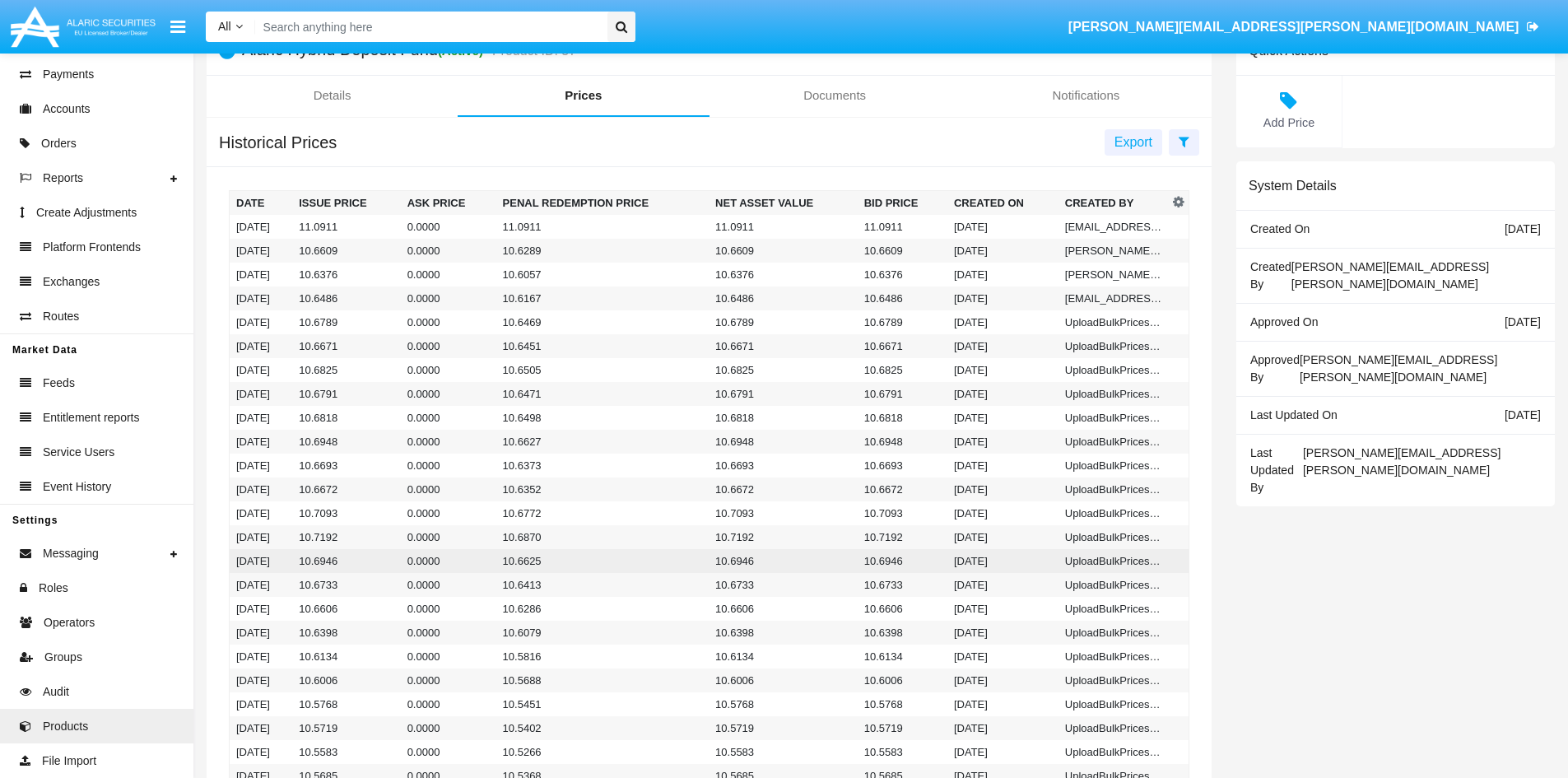
scroll to position [82, 0]
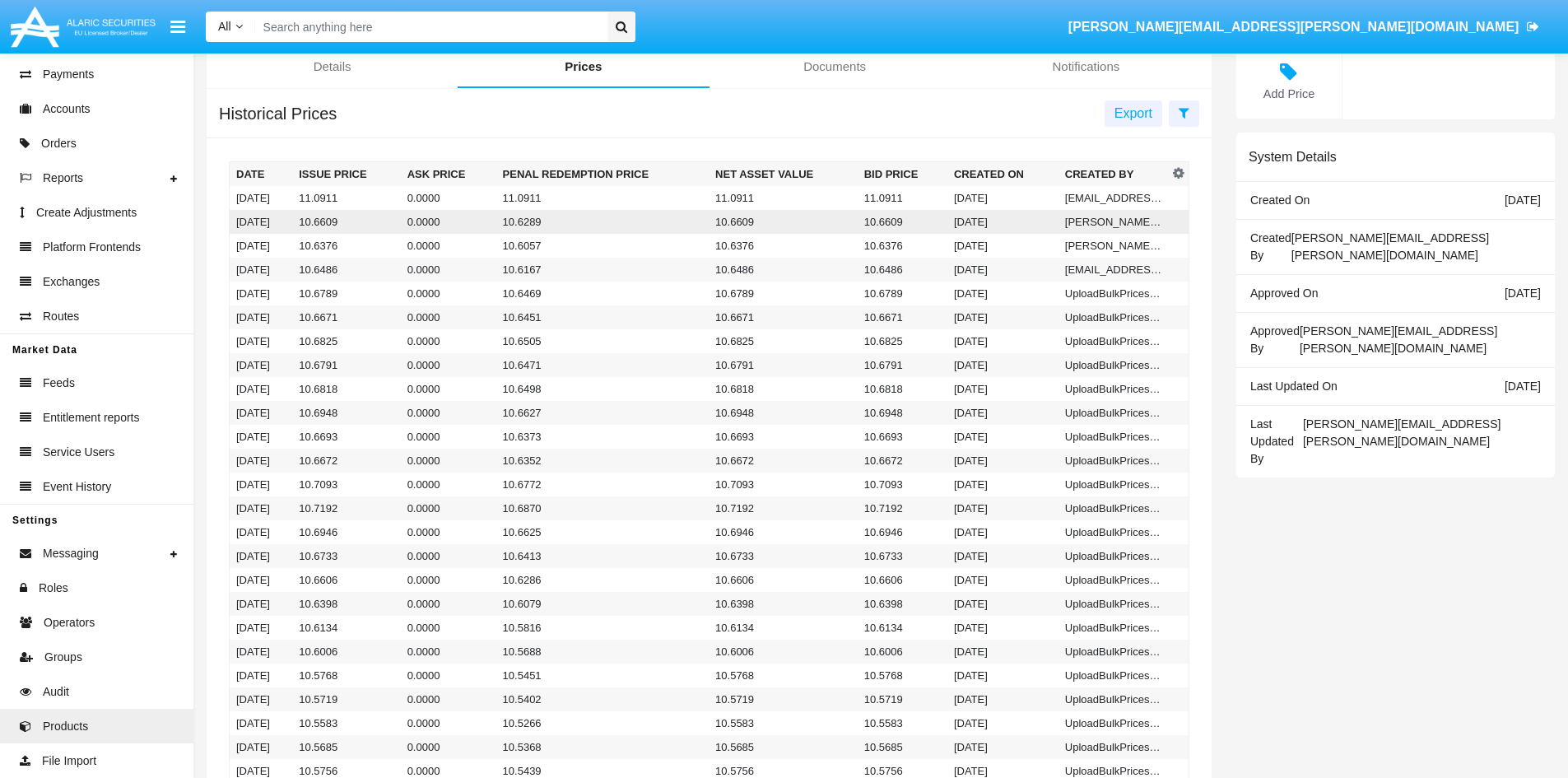
drag, startPoint x: 290, startPoint y: 225, endPoint x: 240, endPoint y: 224, distance: 50.0
click at [240, 224] on td "02/20/24" at bounding box center [261, 222] width 63 height 23
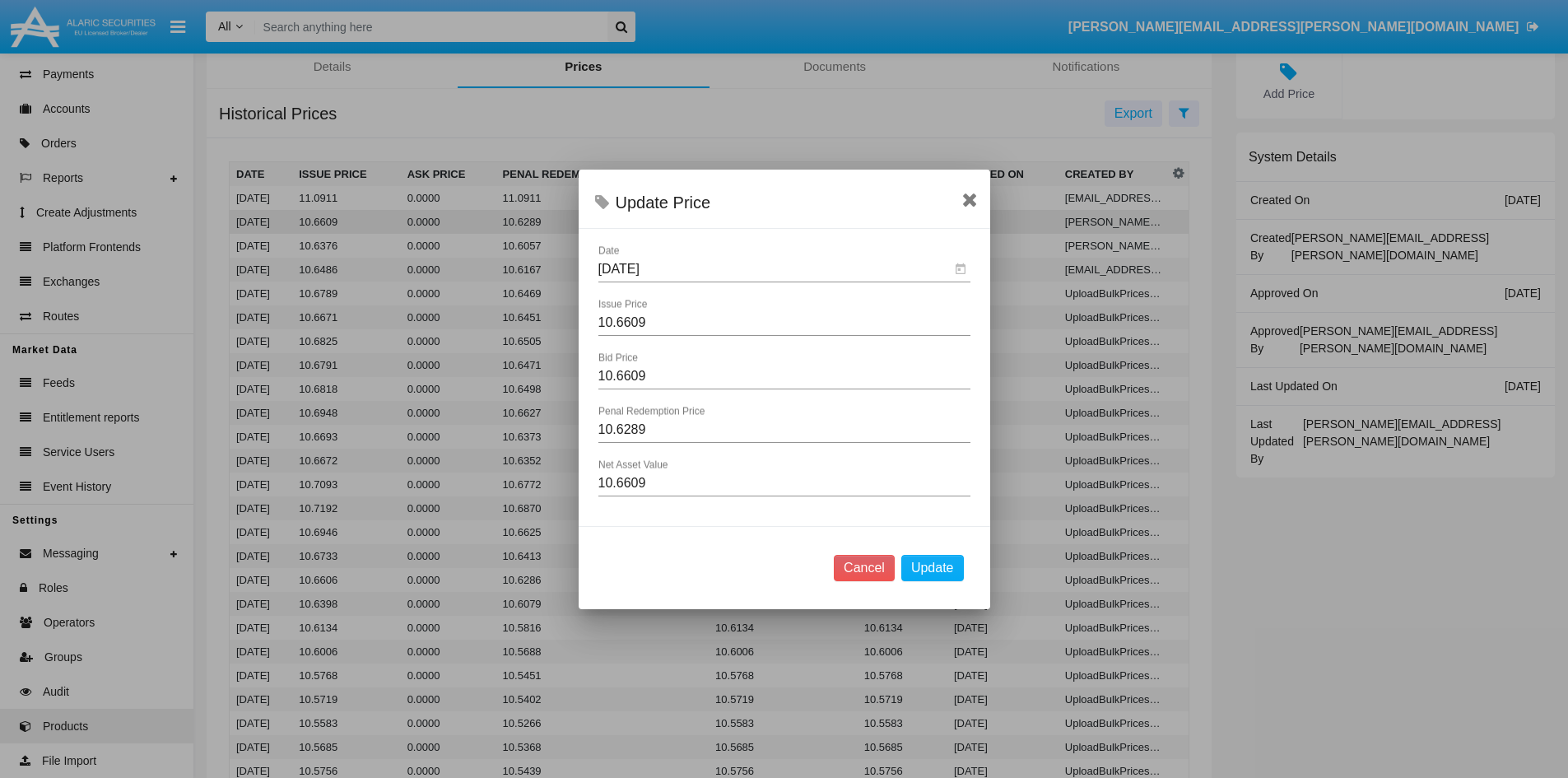
scroll to position [0, 0]
click at [975, 197] on icon at bounding box center [970, 199] width 16 height 20
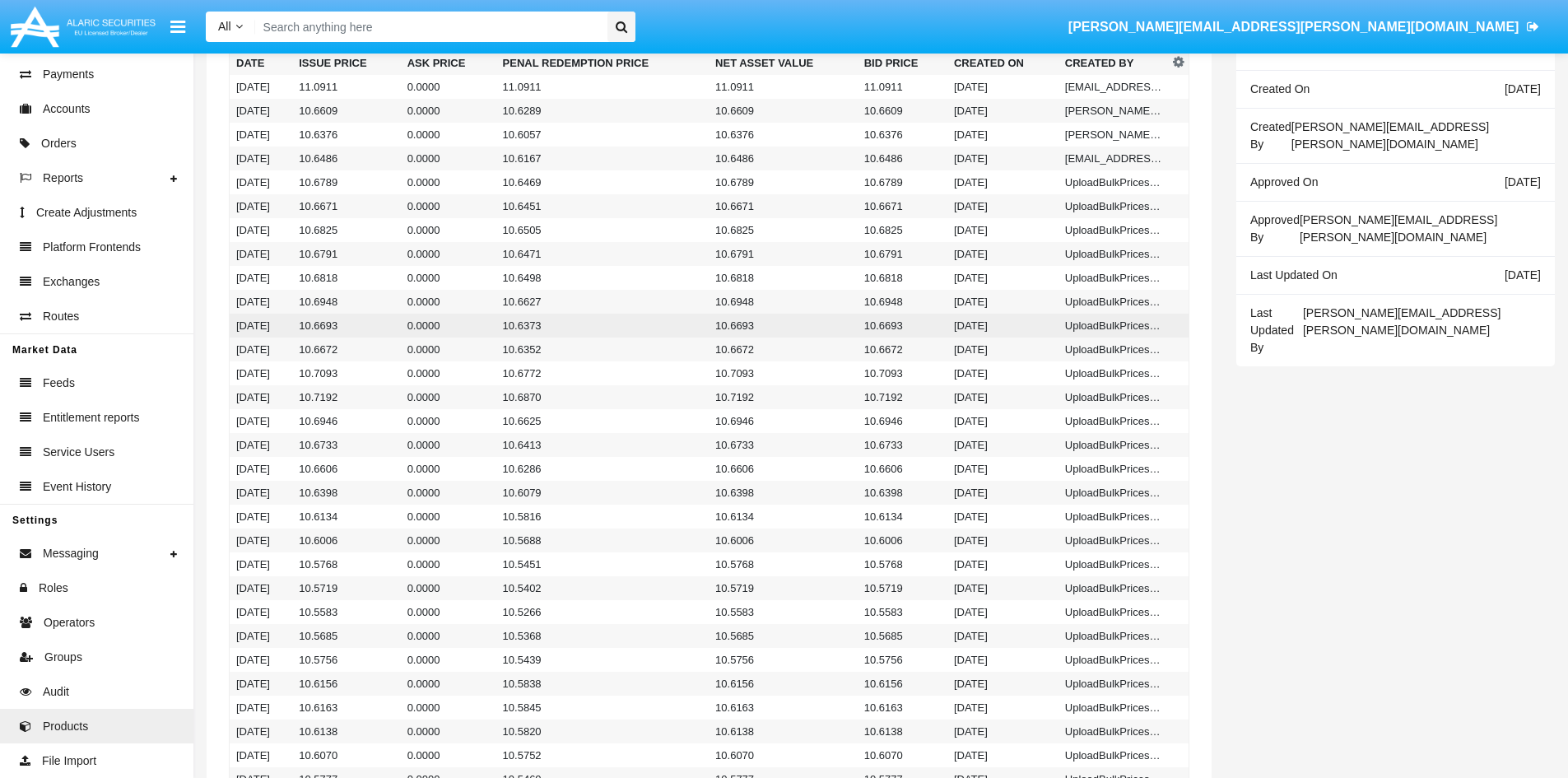
scroll to position [165, 0]
